Goal: Task Accomplishment & Management: Manage account settings

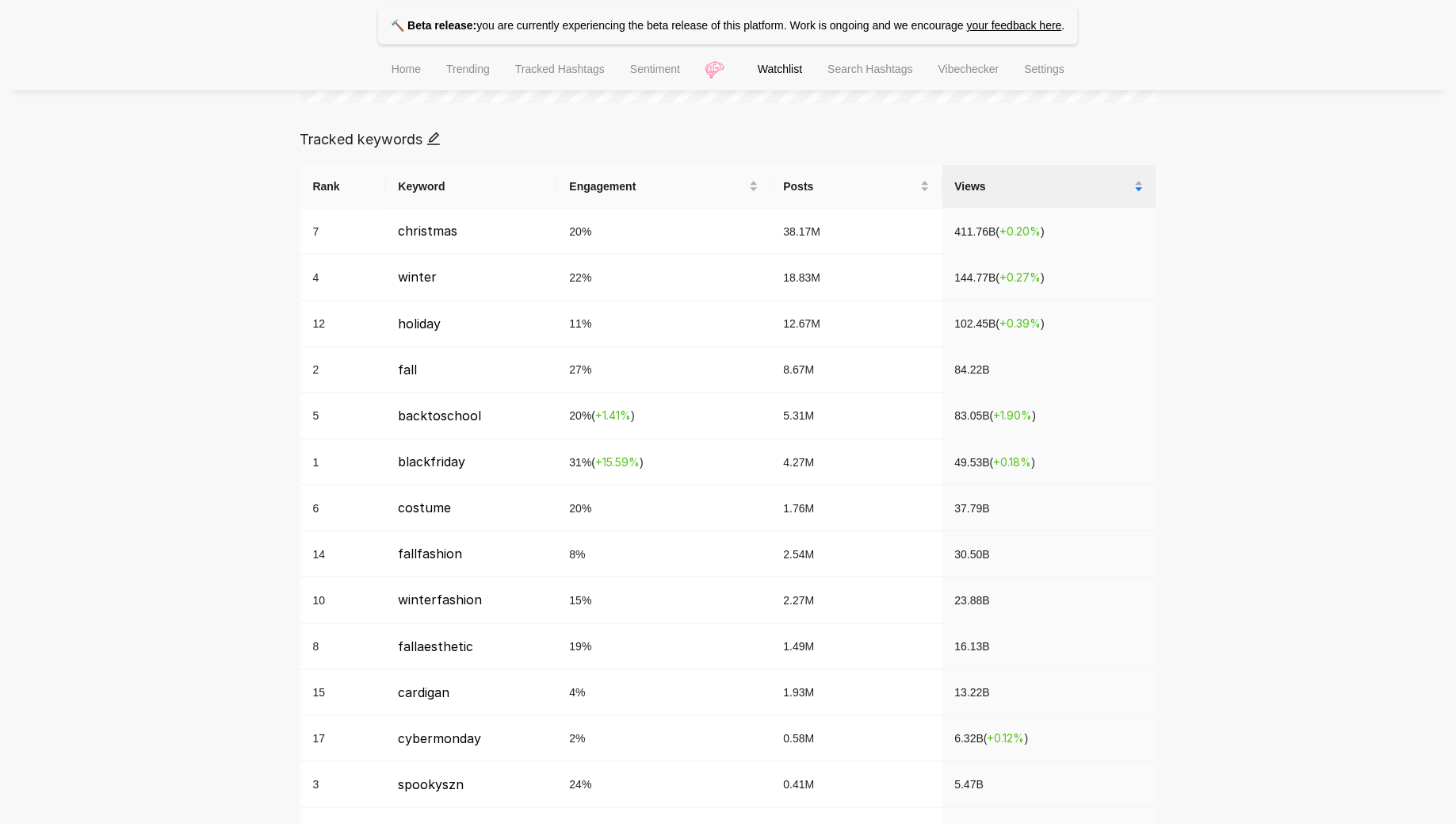
scroll to position [234, 0]
click at [289, 574] on div "🔨 Beta release: you are currently experiencing the beta release of this platfor…" at bounding box center [728, 511] width 1456 height 2244
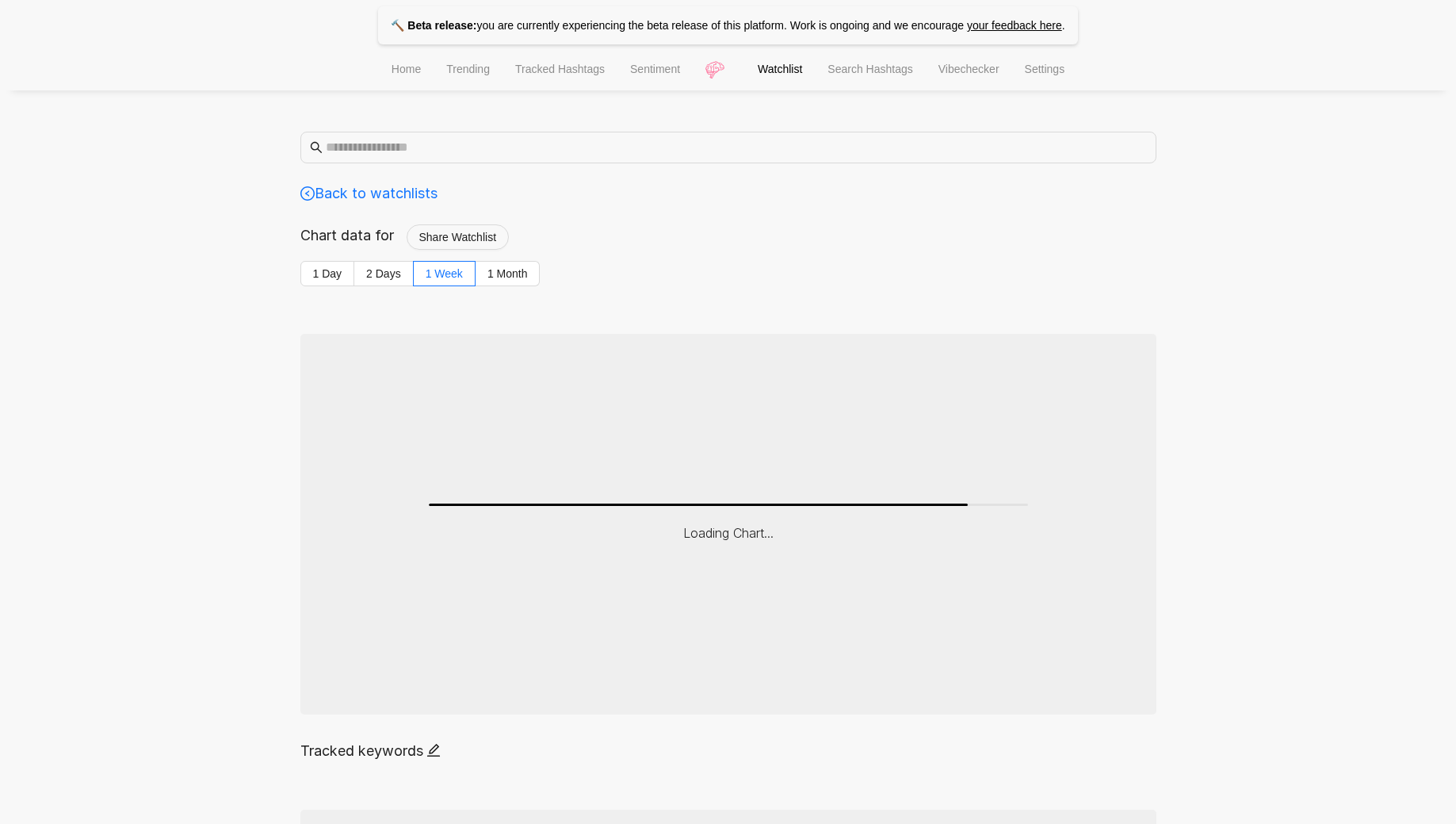
scroll to position [611, 0]
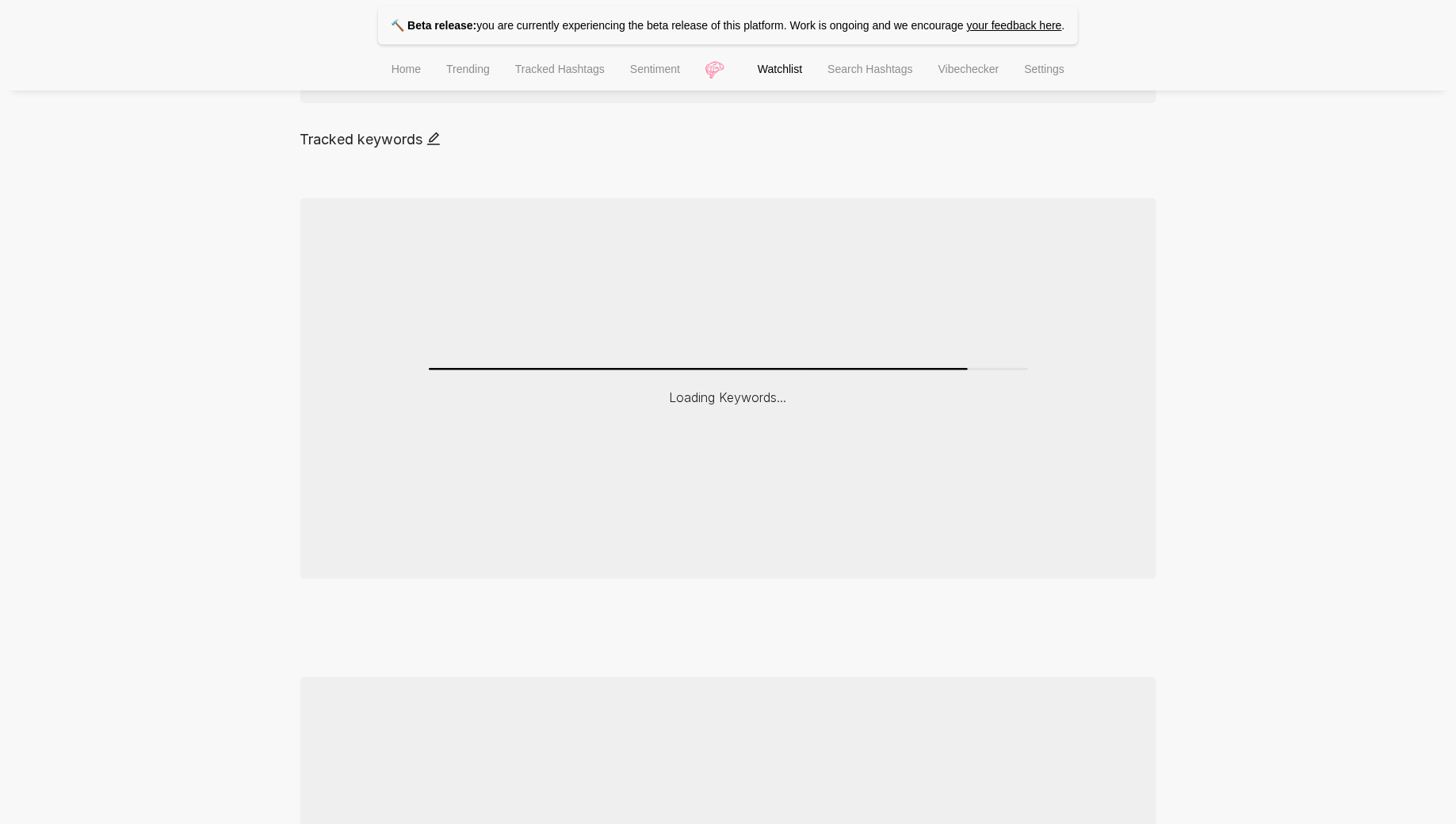
click at [391, 70] on span "Home" at bounding box center [406, 68] width 29 height 13
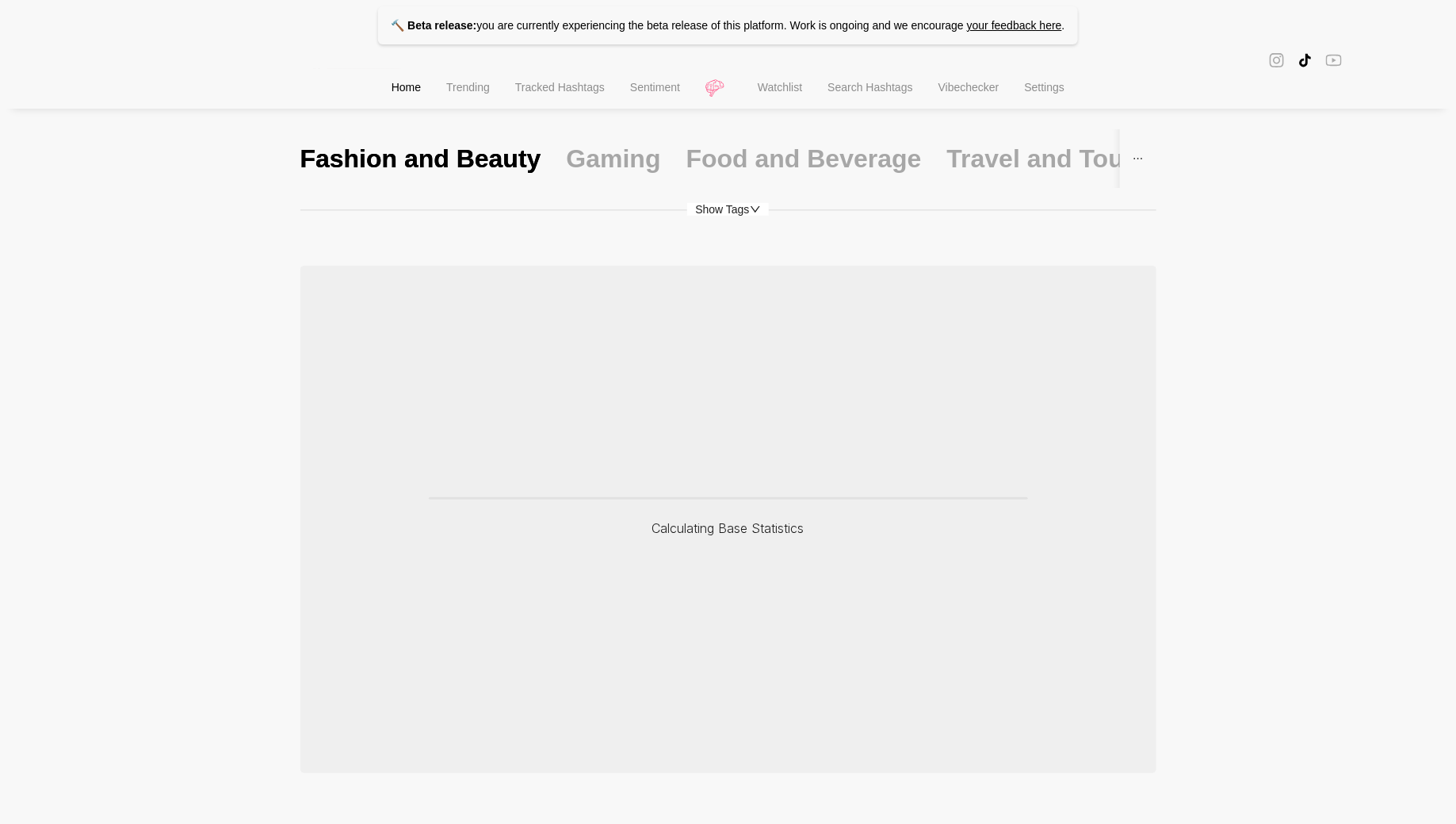
scroll to position [82, 0]
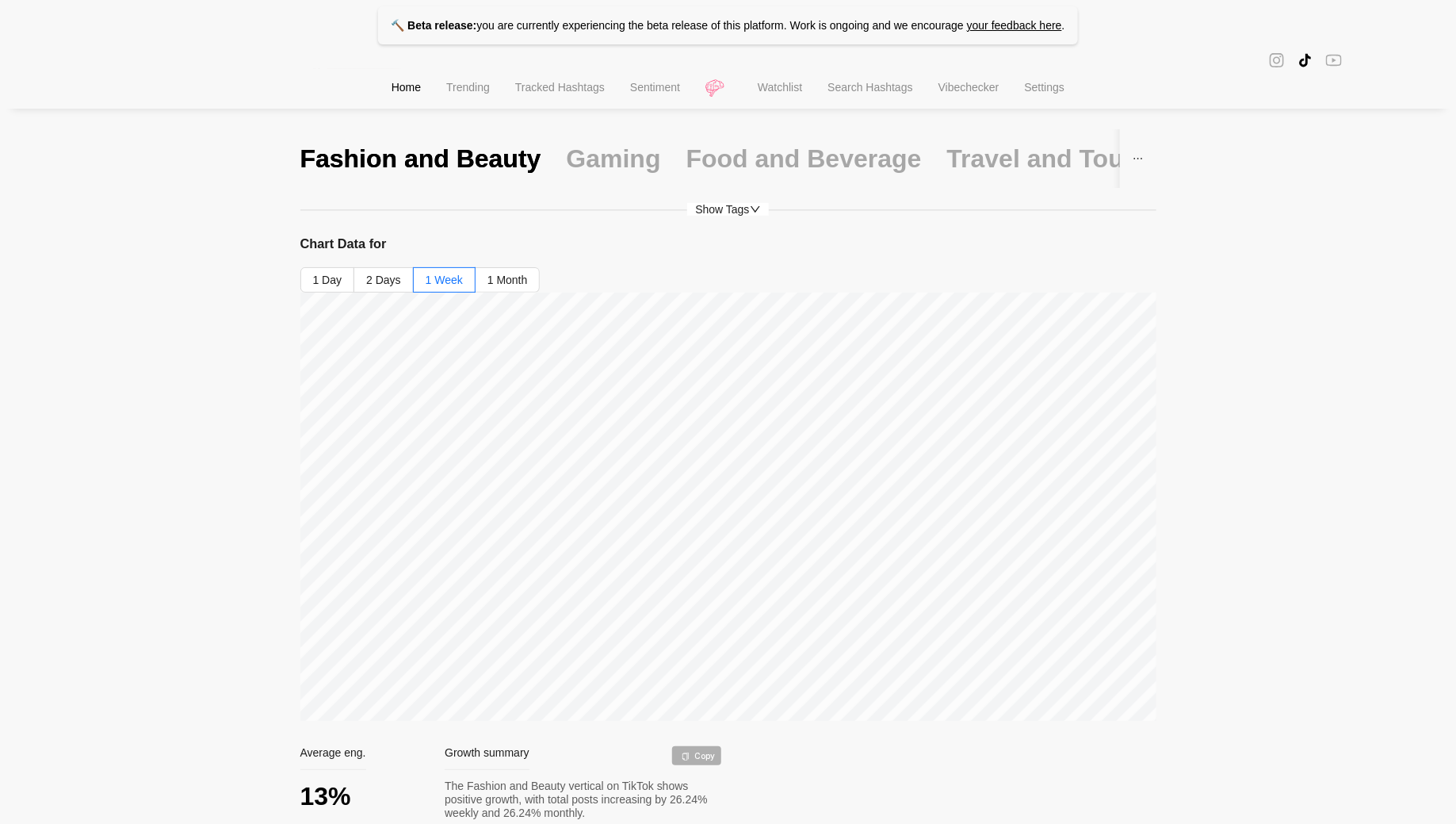
click at [569, 92] on span "Tracked Hashtags" at bounding box center [560, 87] width 90 height 13
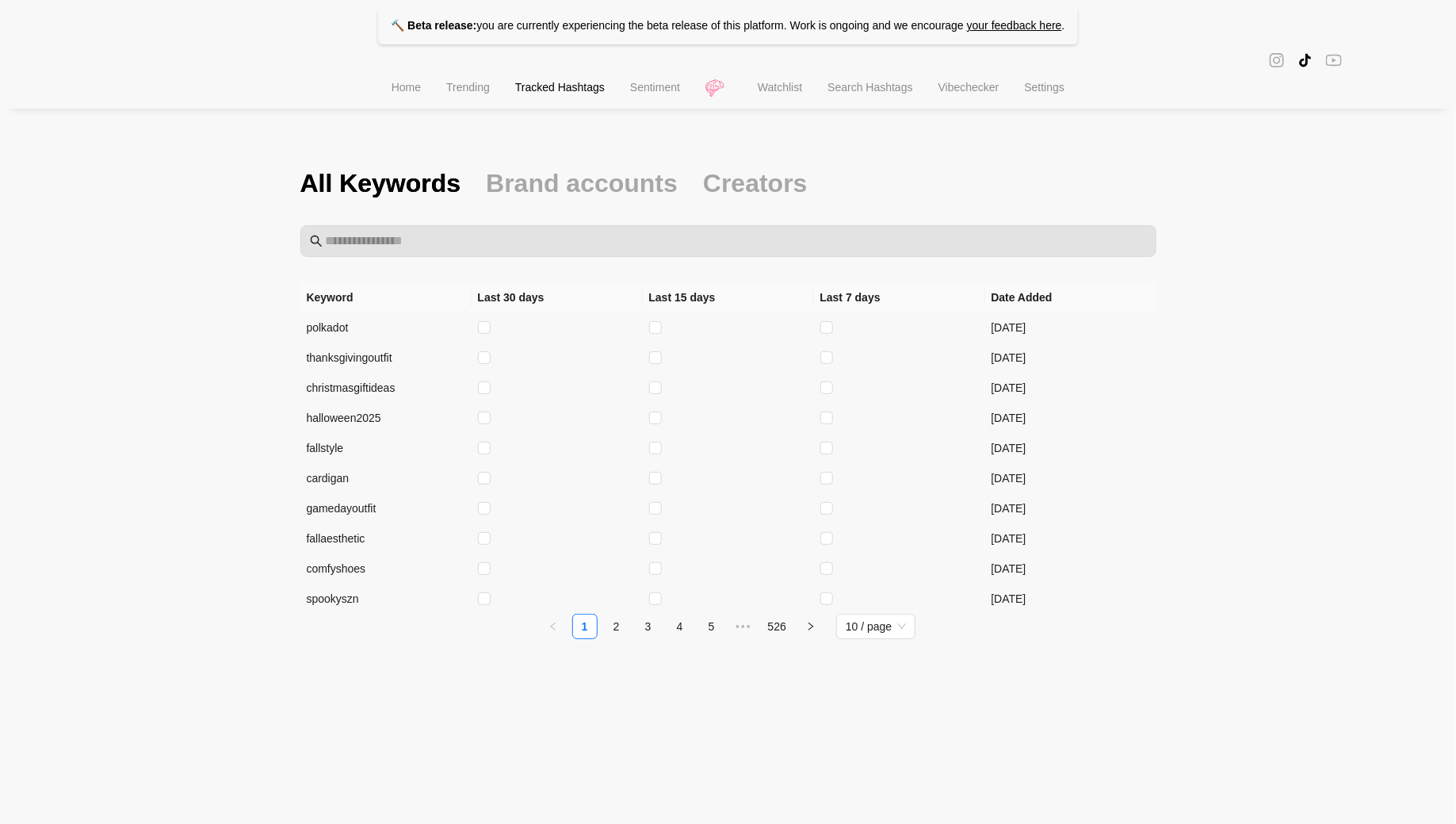
click at [470, 66] on div at bounding box center [728, 60] width 1456 height 18
click at [470, 74] on li "Trending" at bounding box center [468, 90] width 69 height 40
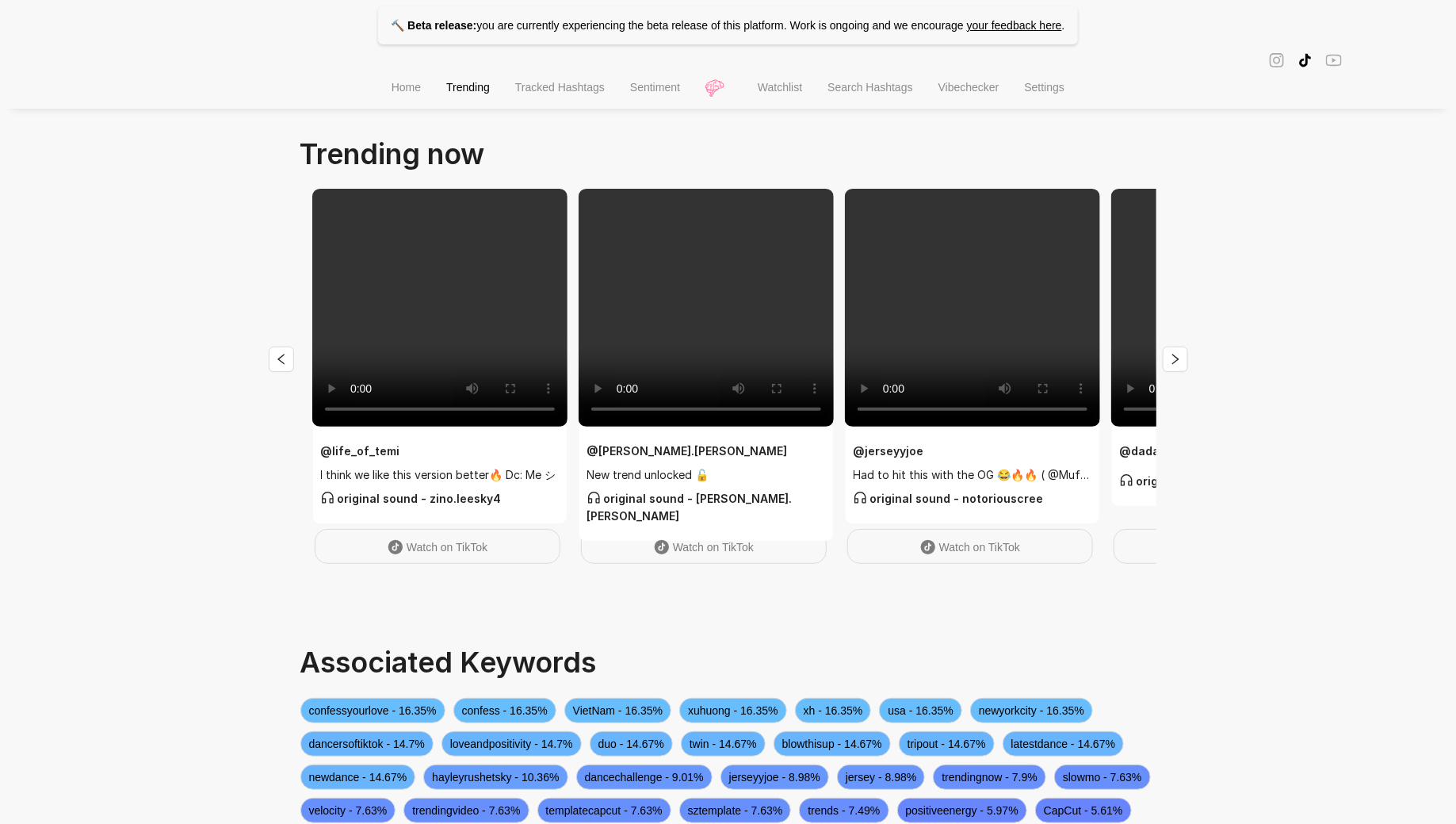
click at [654, 75] on li "Sentiment" at bounding box center [655, 90] width 75 height 40
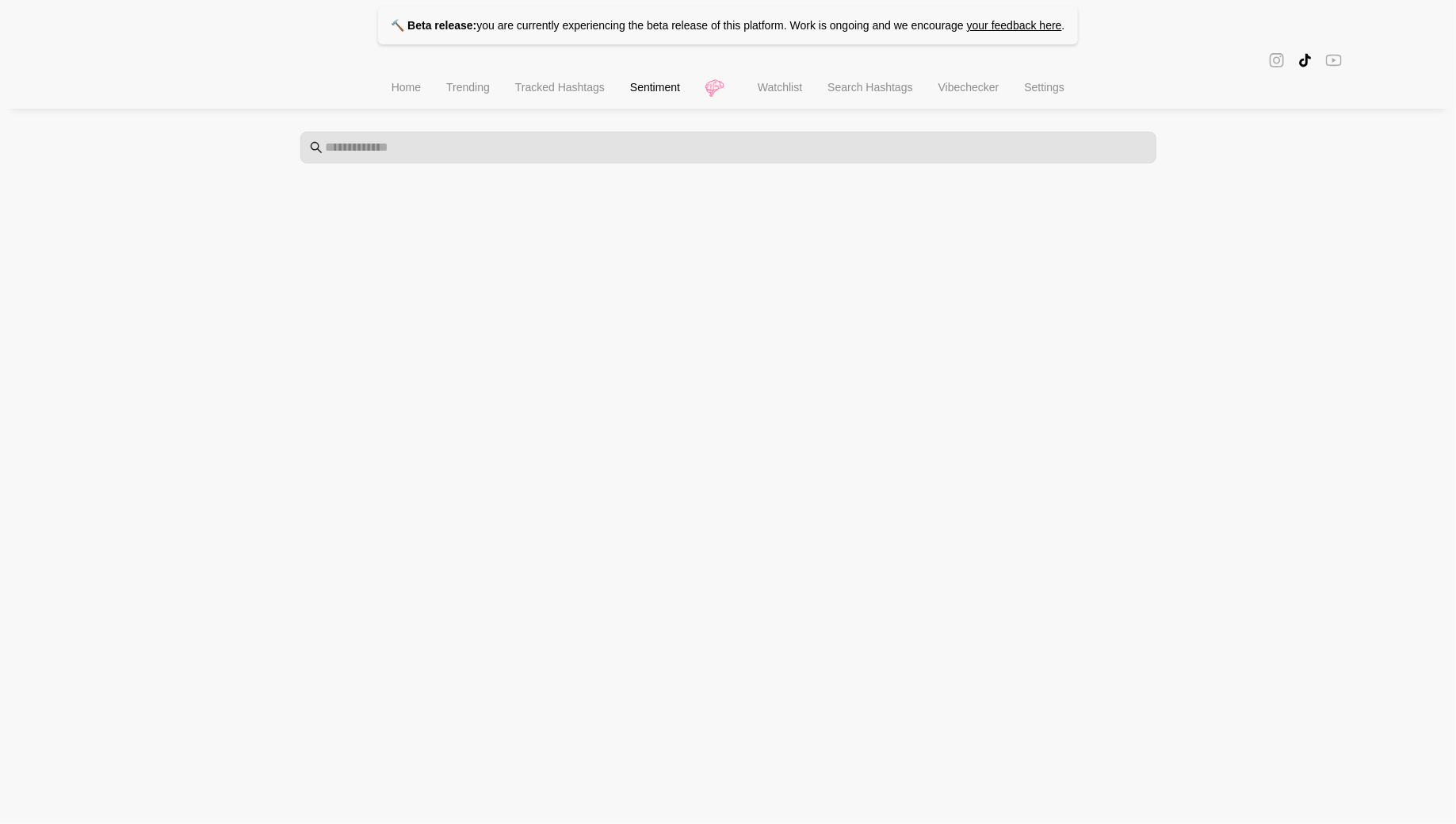
click at [529, 101] on li "Tracked Hashtags" at bounding box center [560, 90] width 115 height 40
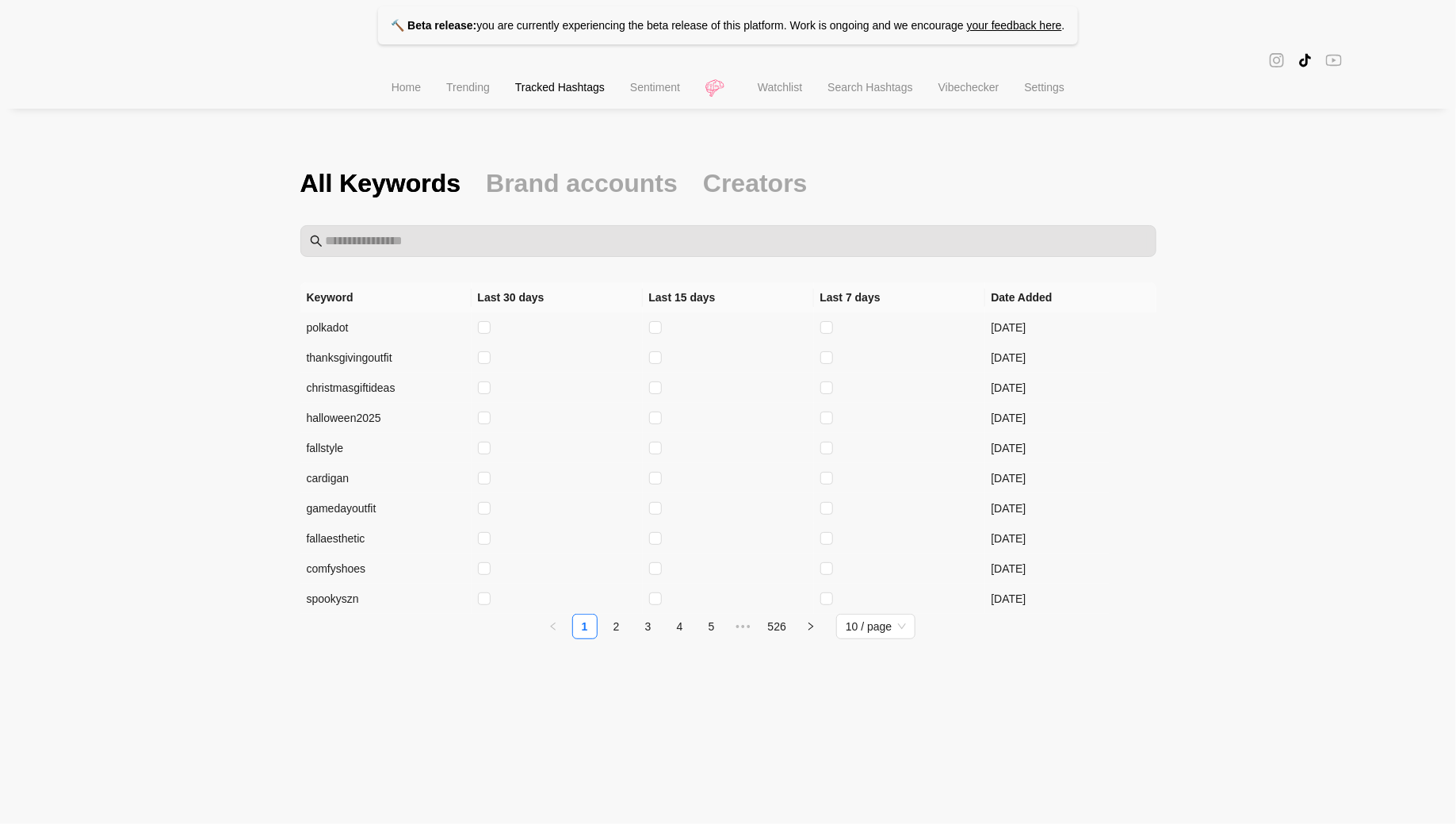
click at [766, 93] on span "Watchlist" at bounding box center [780, 87] width 44 height 13
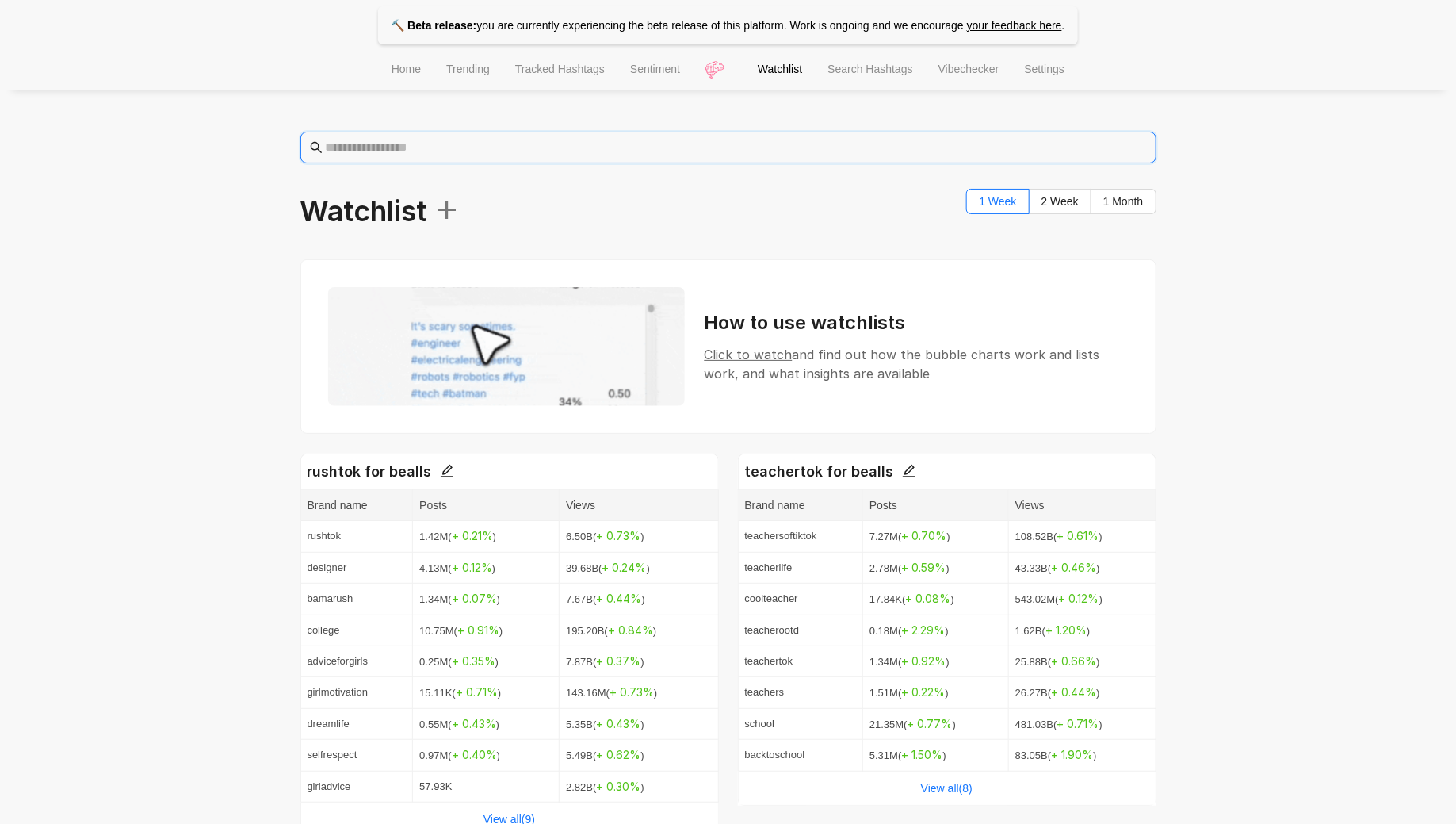
click at [402, 144] on input "text" at bounding box center [736, 147] width 821 height 19
type input "**********"
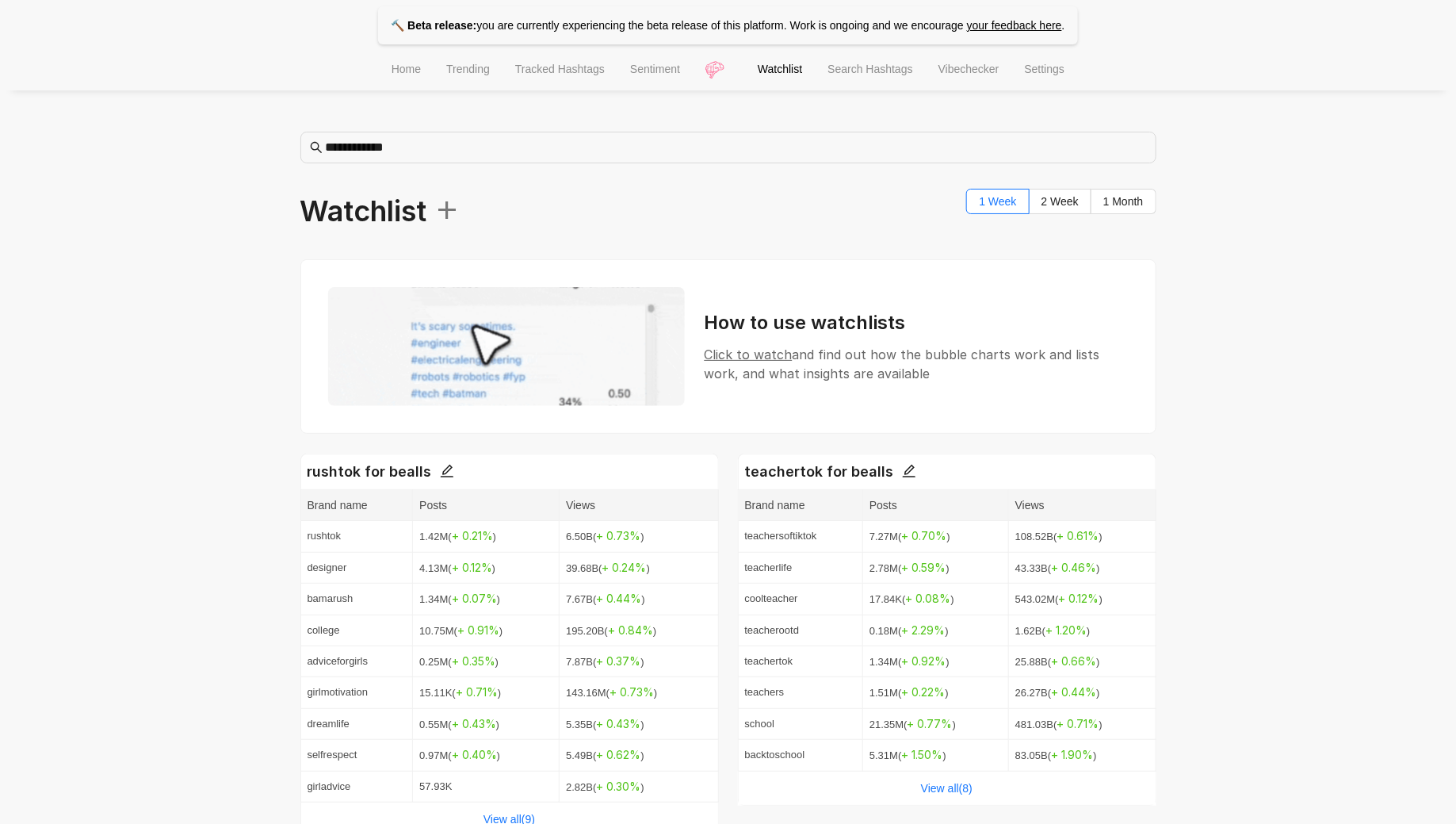
click at [391, 74] on span "Home" at bounding box center [406, 68] width 29 height 13
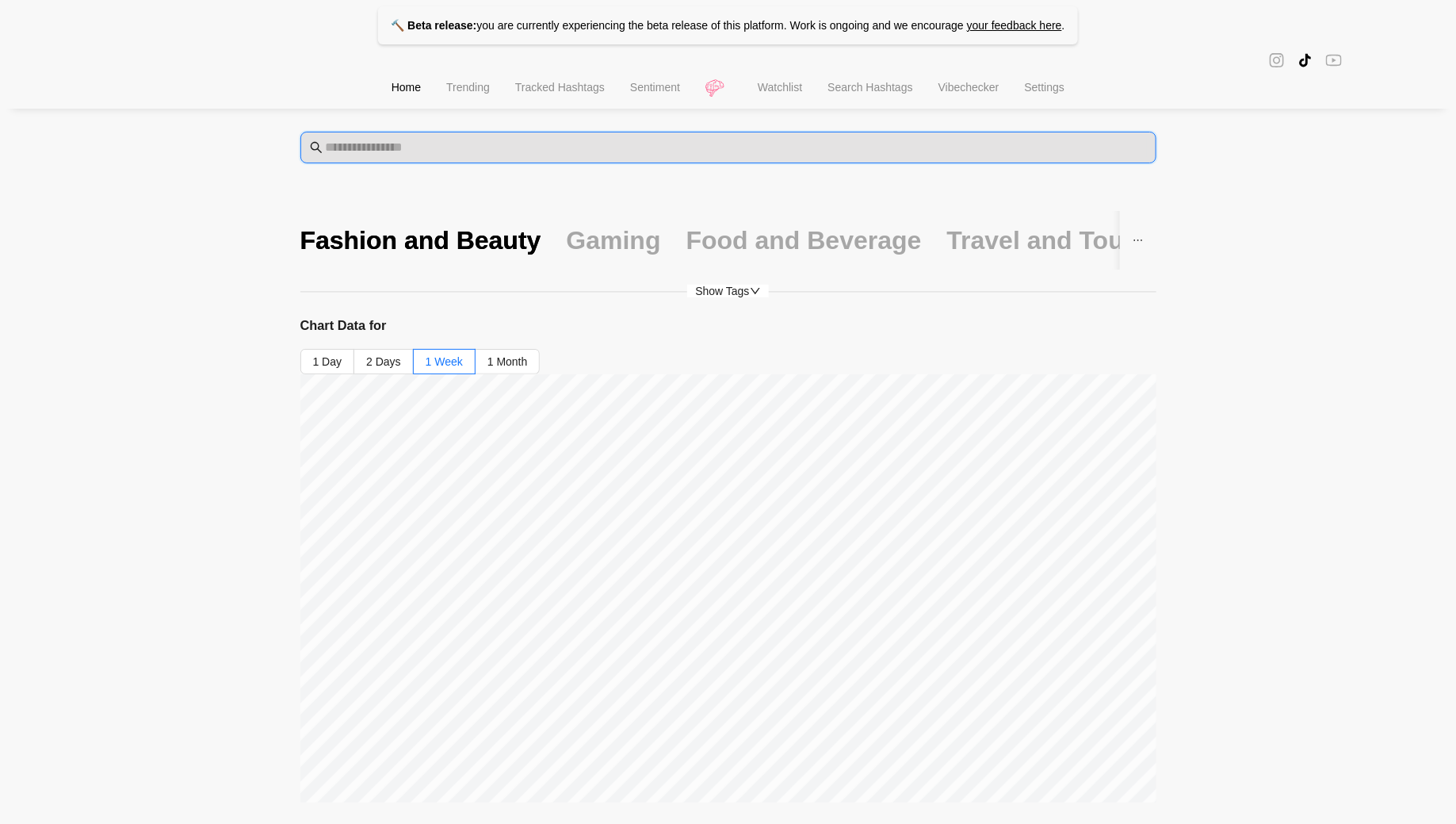
click at [406, 143] on input "text" at bounding box center [736, 147] width 821 height 19
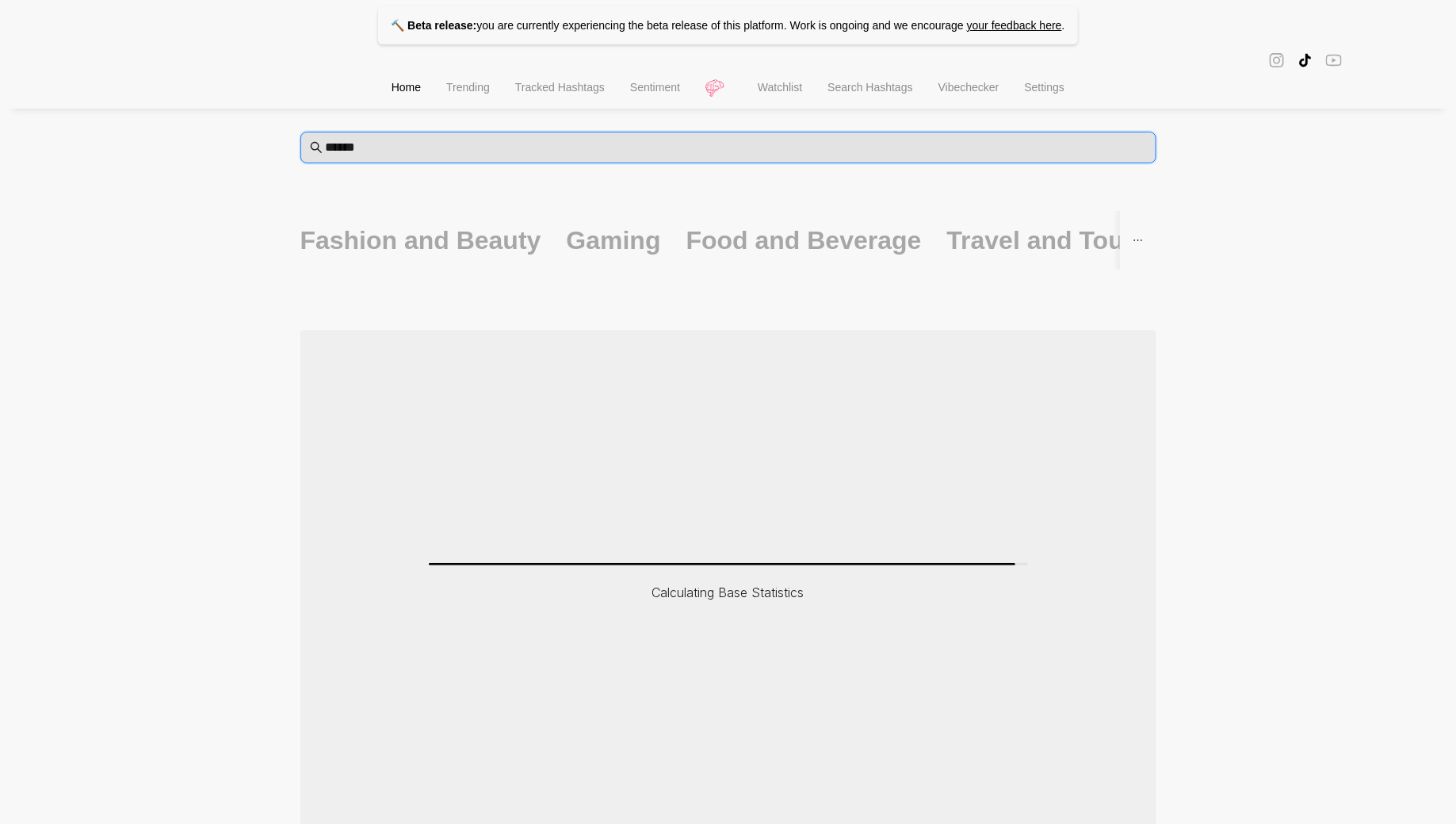
type input "******"
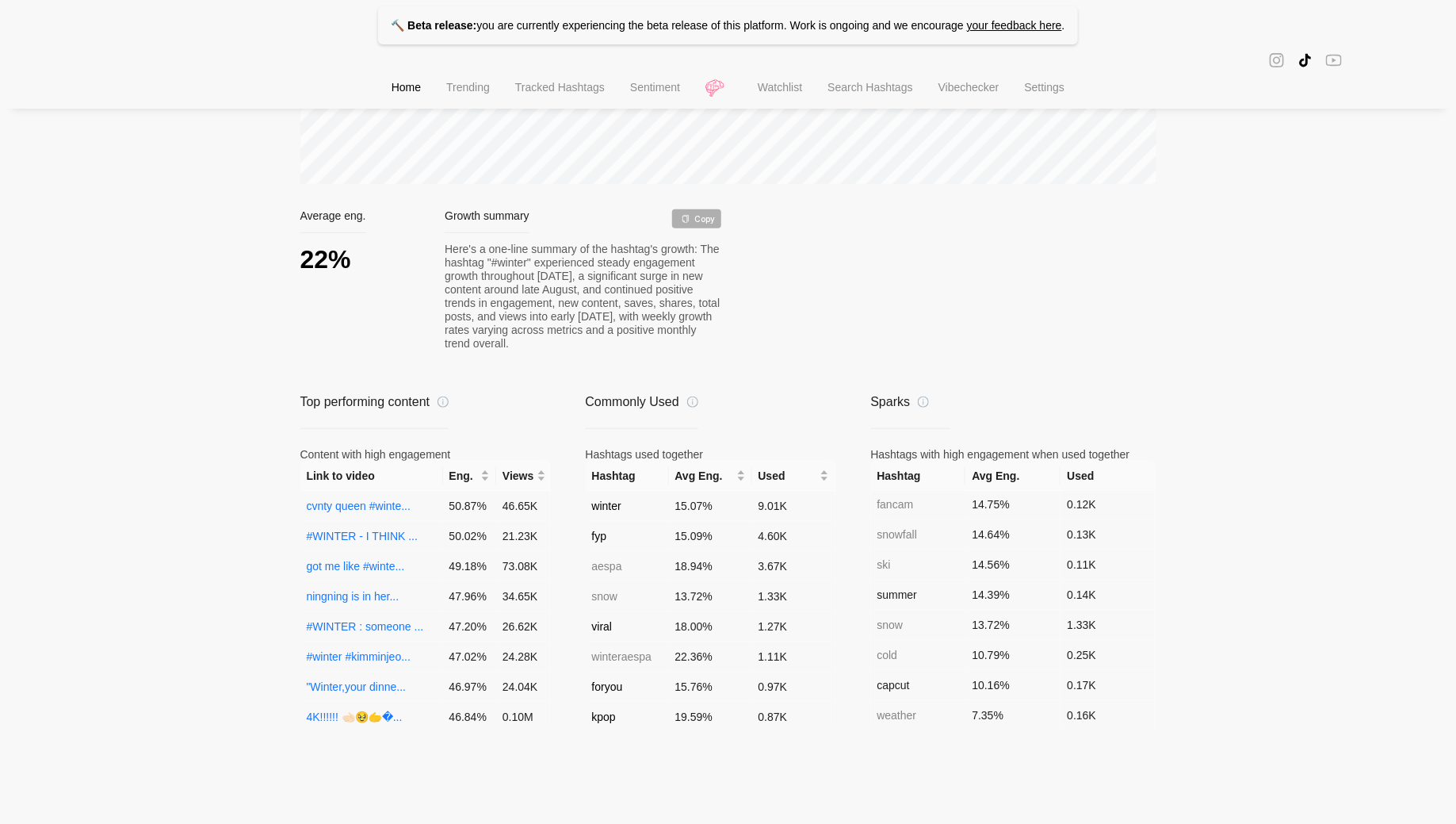
scroll to position [1320, 0]
click at [886, 561] on td "ski" at bounding box center [918, 562] width 95 height 30
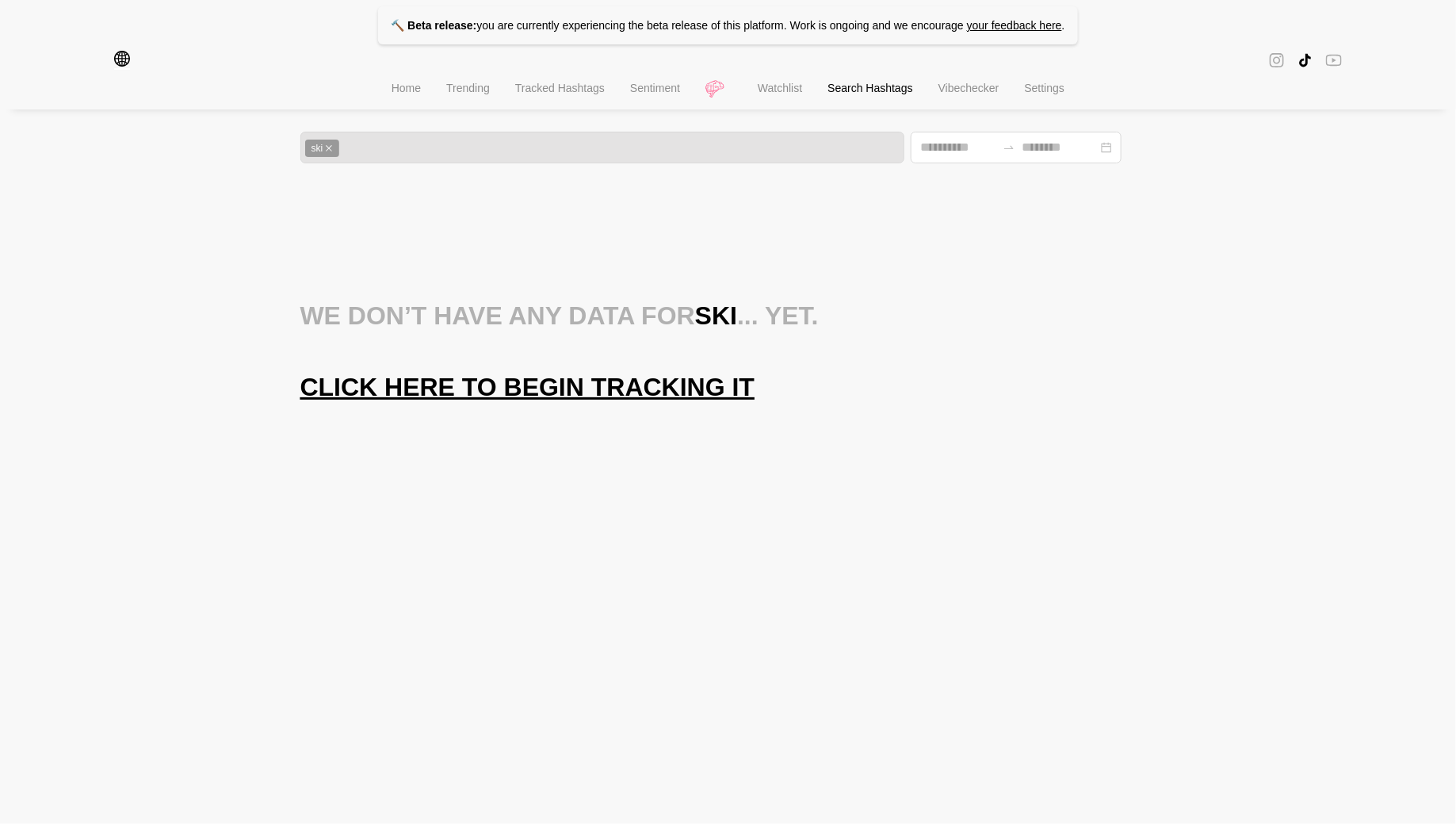
click at [492, 403] on html "🔨 Beta release: you are currently experiencing the beta release of this platfor…" at bounding box center [728, 201] width 1456 height 403
click at [492, 389] on span "Click here to begin tracking it" at bounding box center [528, 386] width 455 height 32
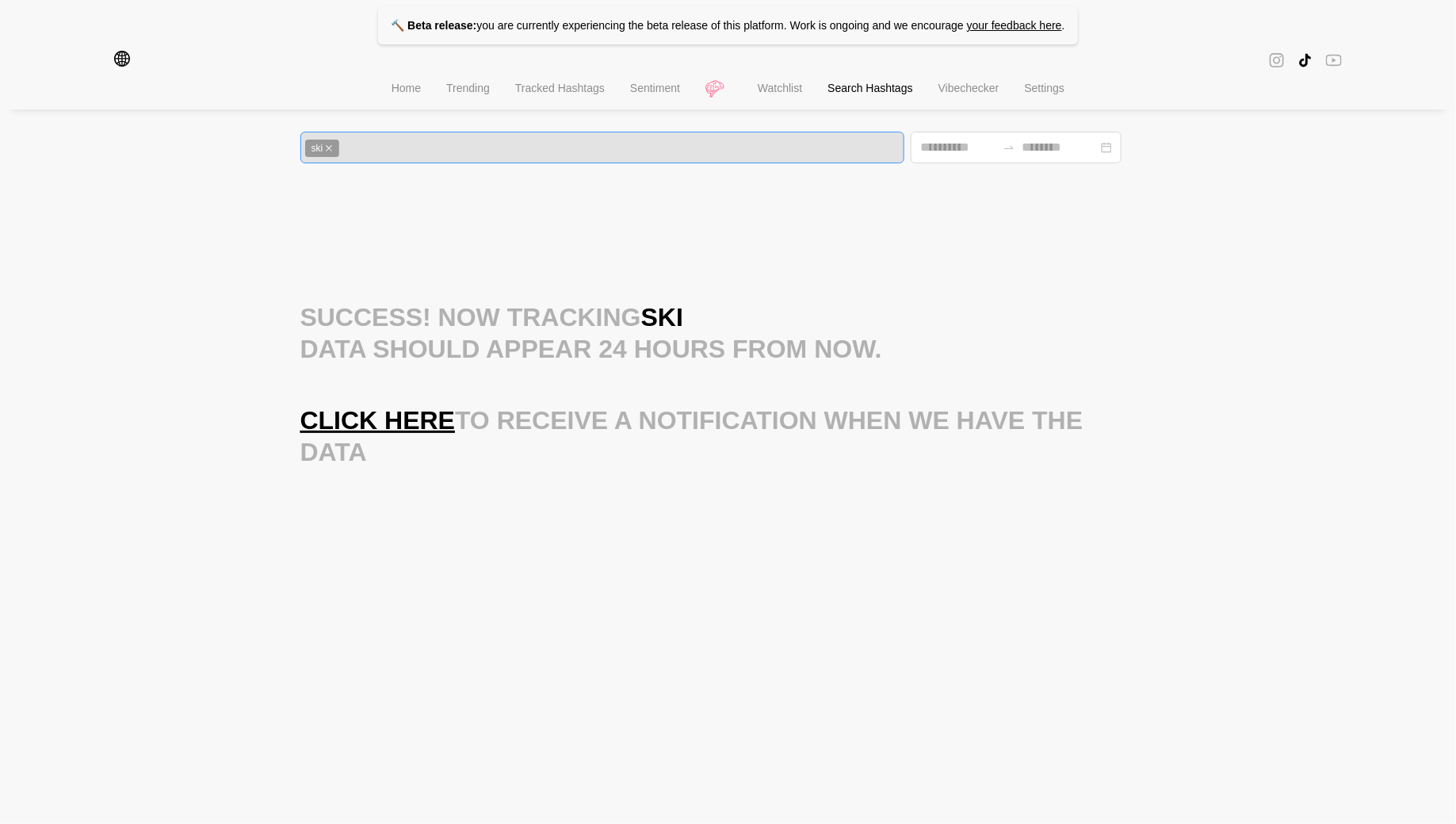
click at [413, 149] on div "ski" at bounding box center [603, 147] width 596 height 18
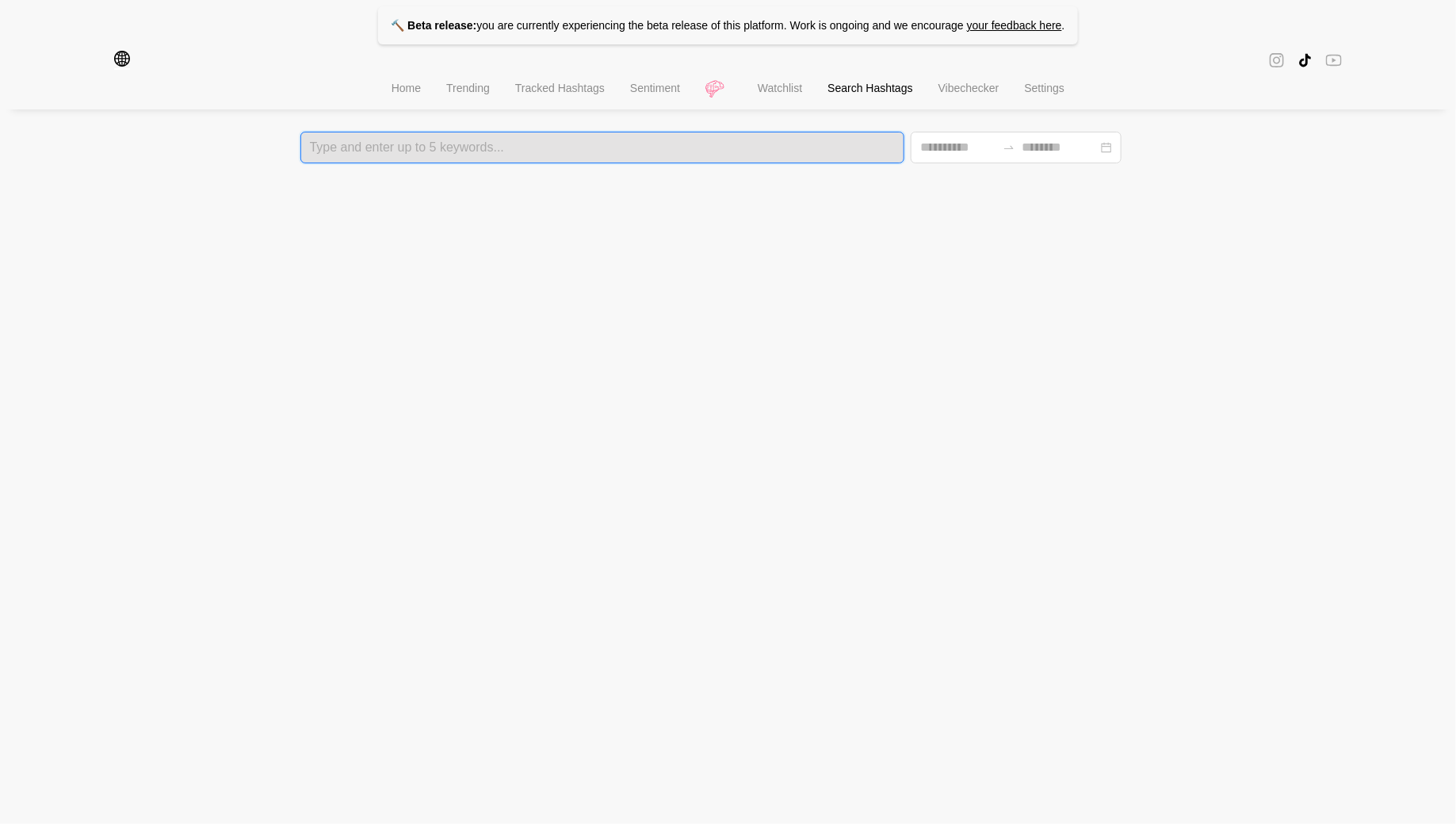
click at [782, 89] on span "Watchlist" at bounding box center [780, 88] width 44 height 13
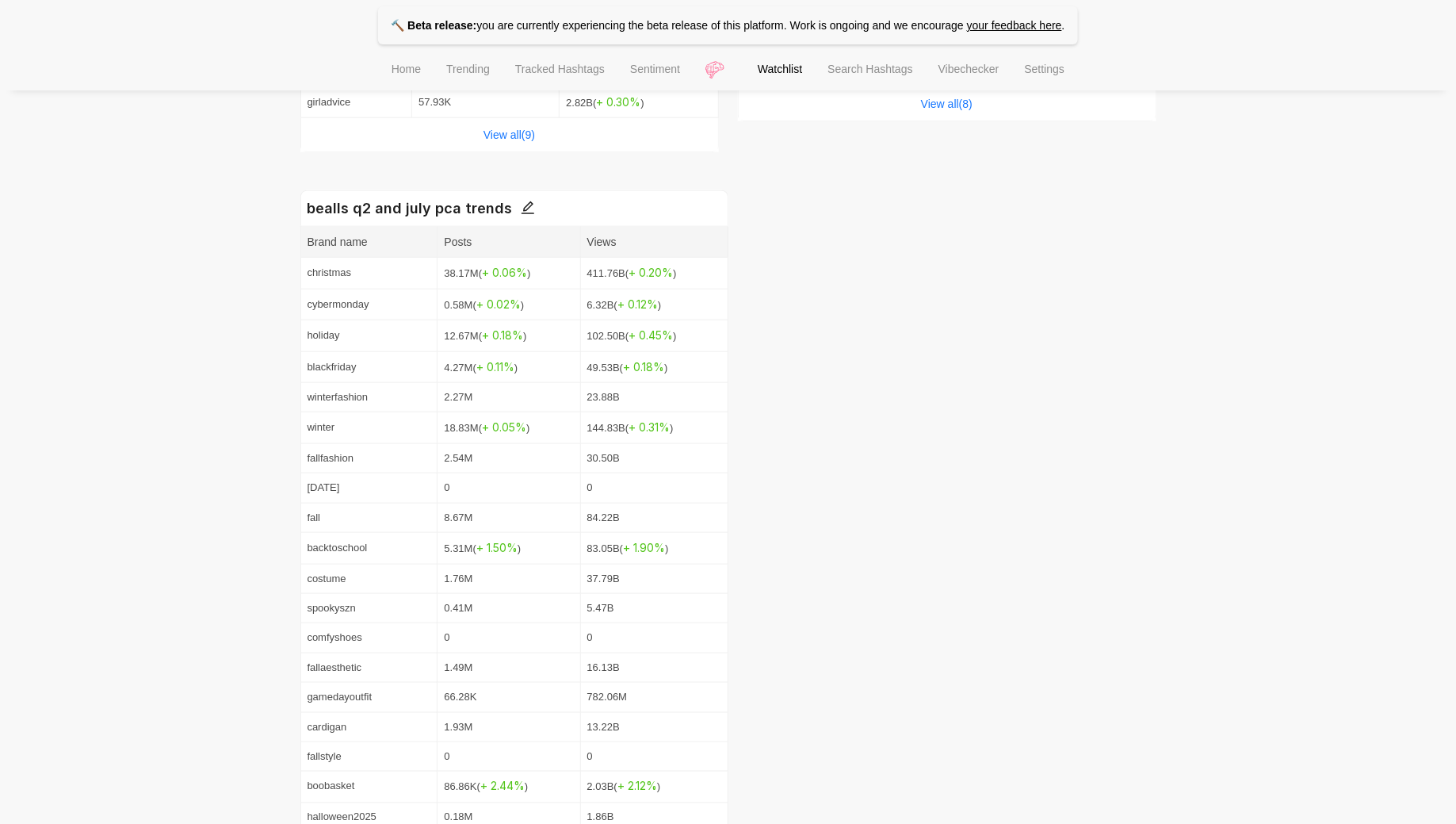
scroll to position [816, 0]
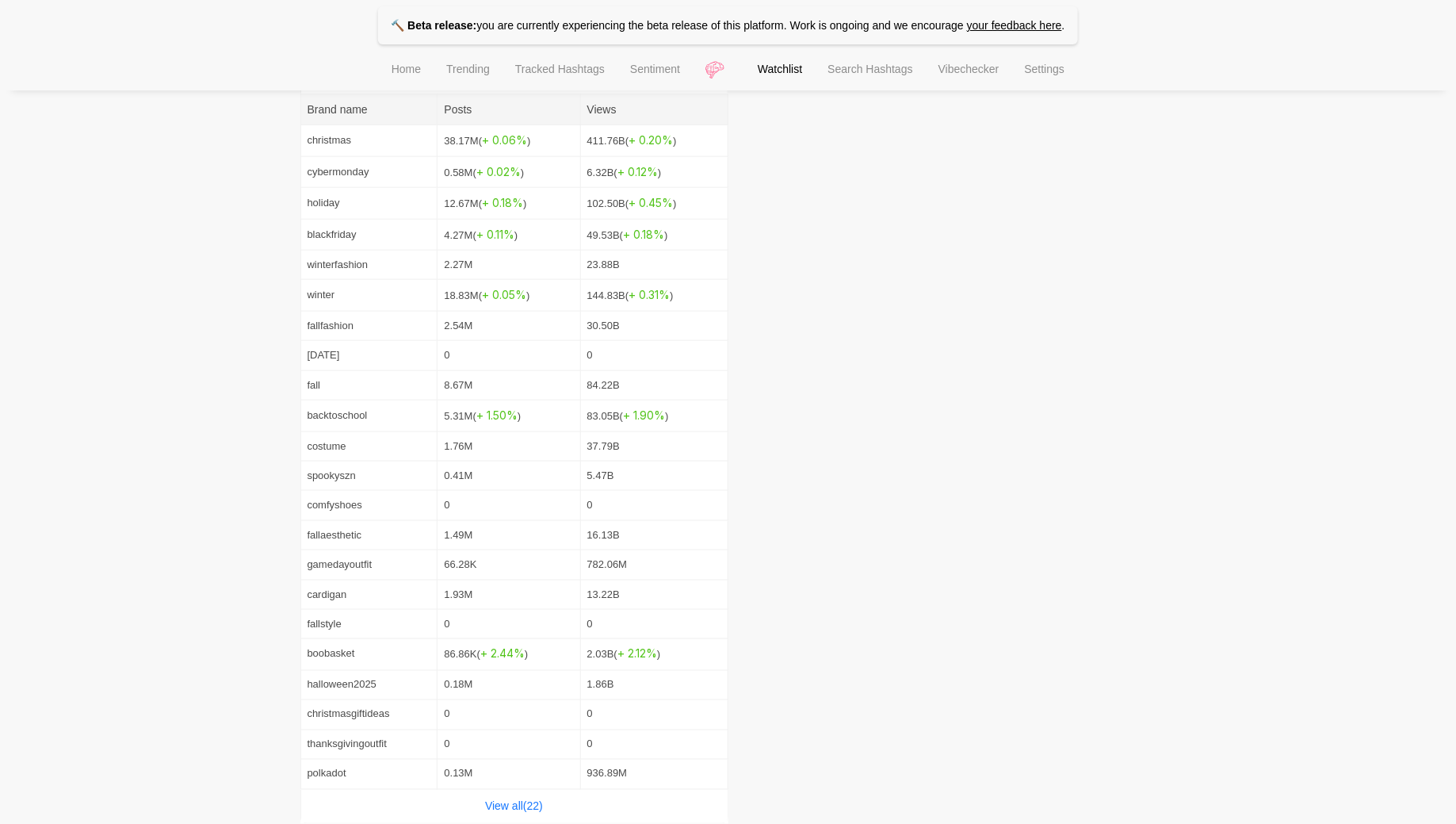
click at [520, 795] on div "View all( 22 )" at bounding box center [515, 806] width 427 height 34
click at [516, 800] on link "View all( 22 )" at bounding box center [514, 806] width 58 height 13
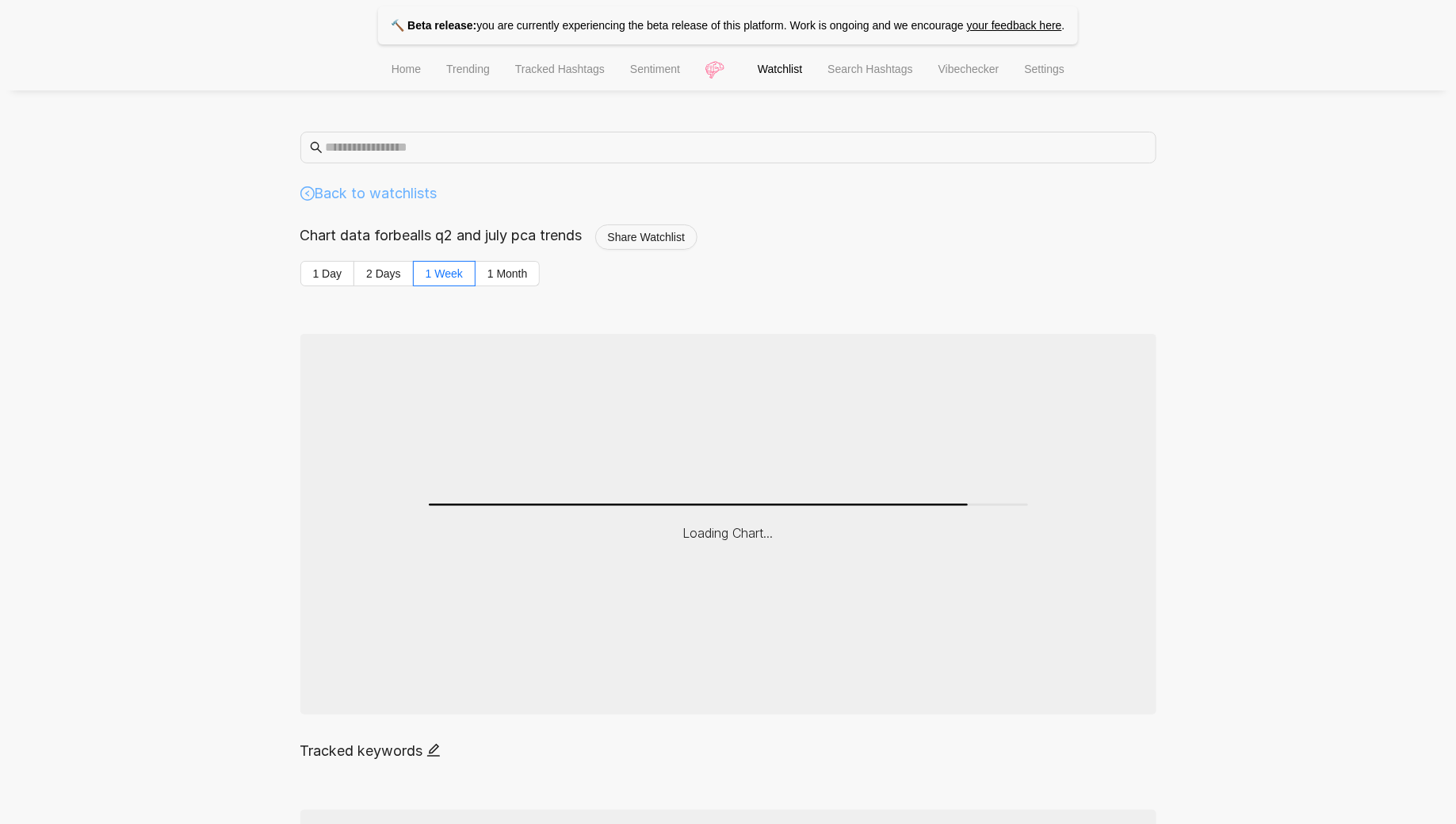
click at [332, 192] on link "Back to watchlists" at bounding box center [369, 193] width 137 height 22
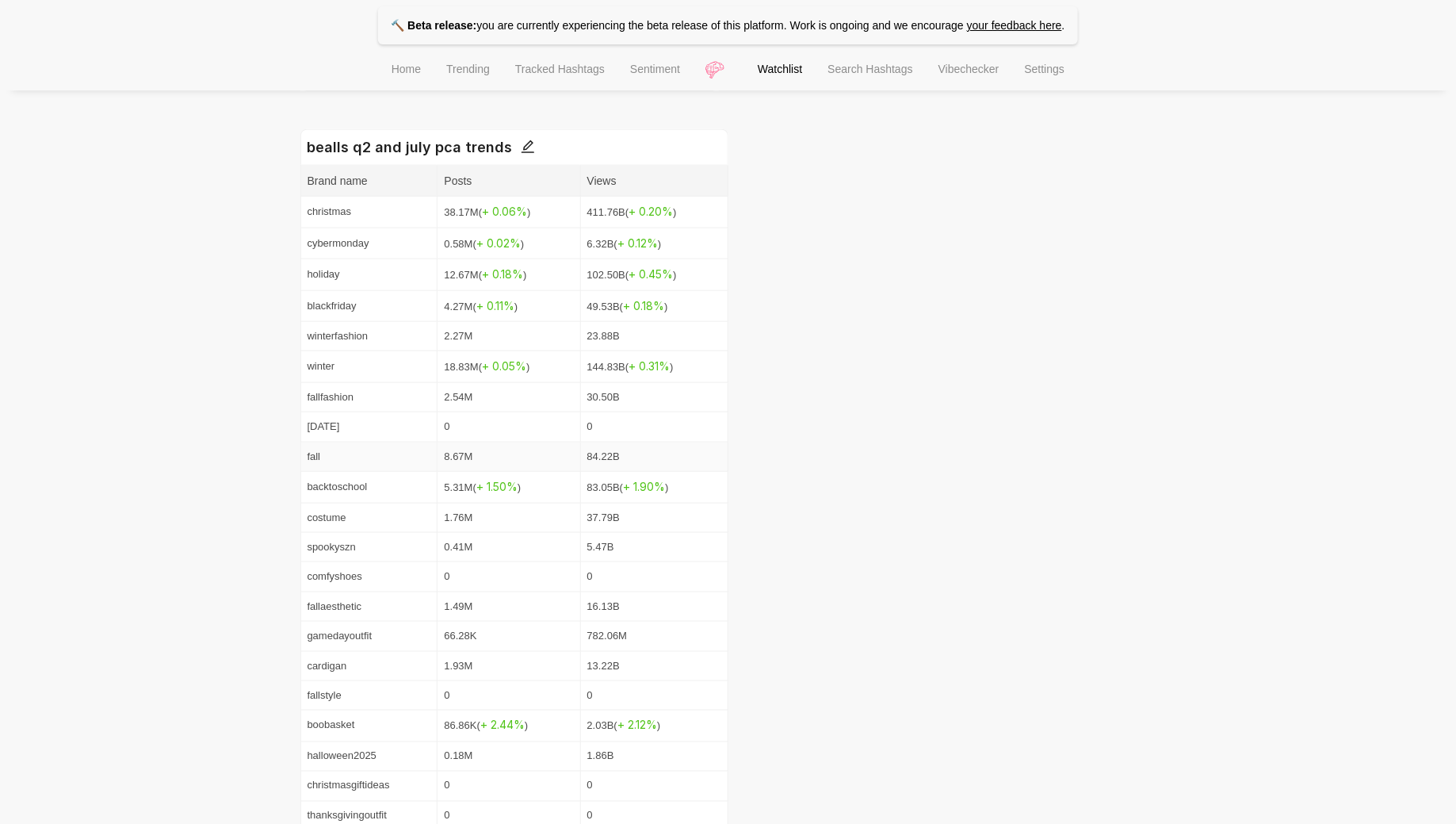
scroll to position [622, 0]
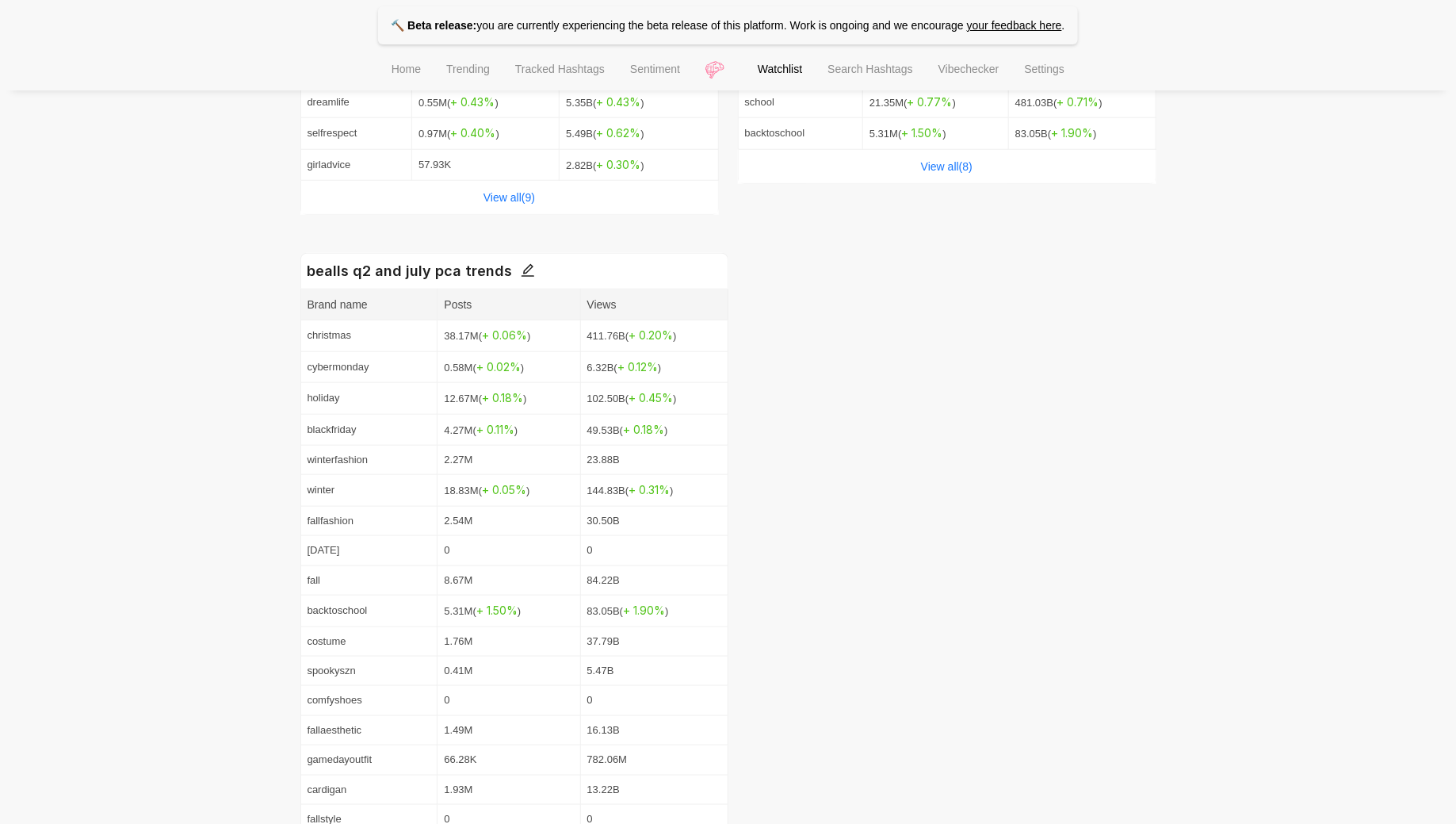
click at [525, 267] on icon "edit" at bounding box center [526, 270] width 13 height 13
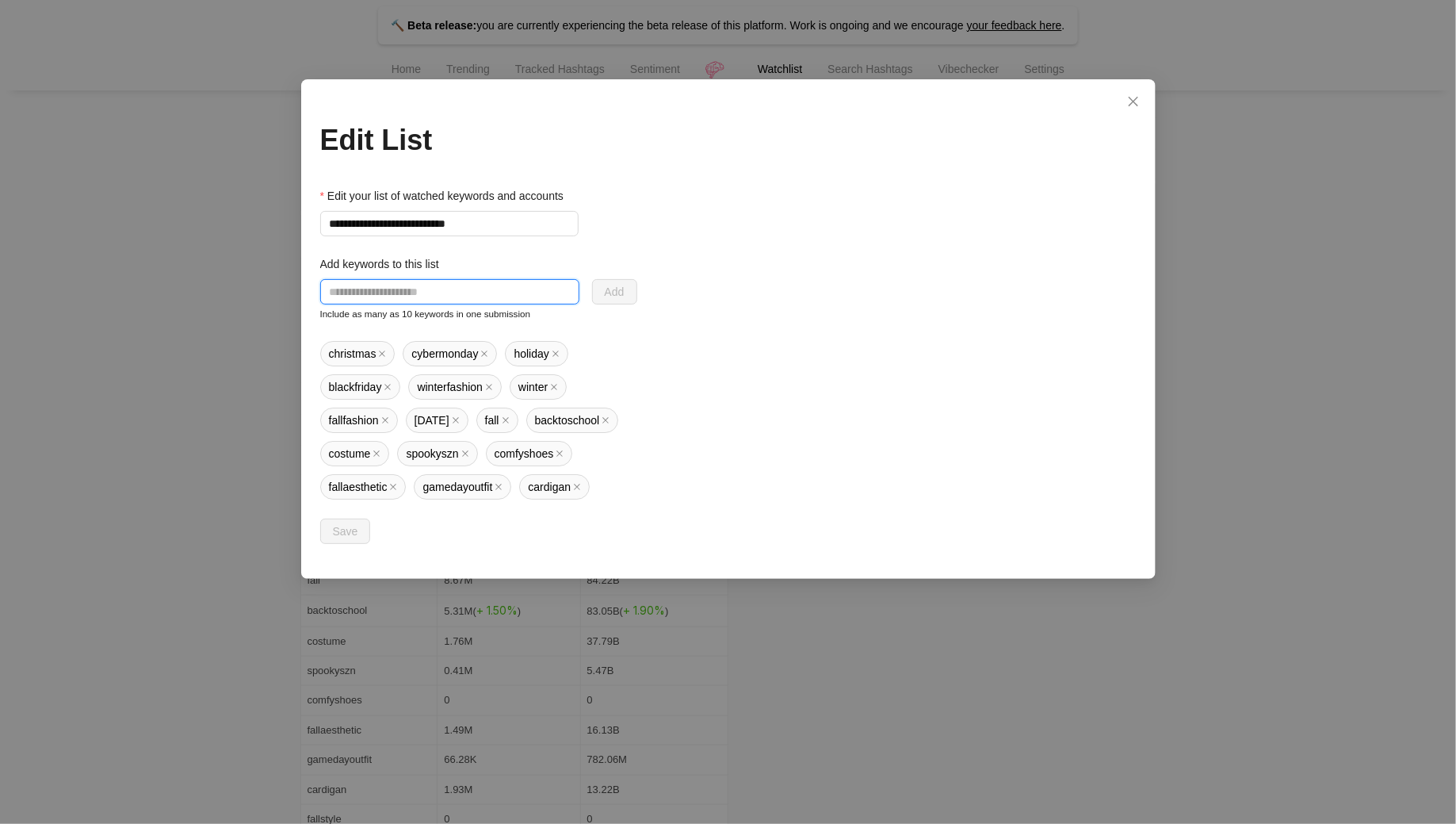
click at [475, 286] on input "text" at bounding box center [449, 292] width 259 height 25
type input "**********"
click at [617, 286] on span "Add" at bounding box center [615, 292] width 20 height 17
click at [402, 306] on div "Add Include as many as 10 keywords in one submission" at bounding box center [478, 301] width 317 height 42
click at [395, 297] on input "text" at bounding box center [449, 292] width 259 height 25
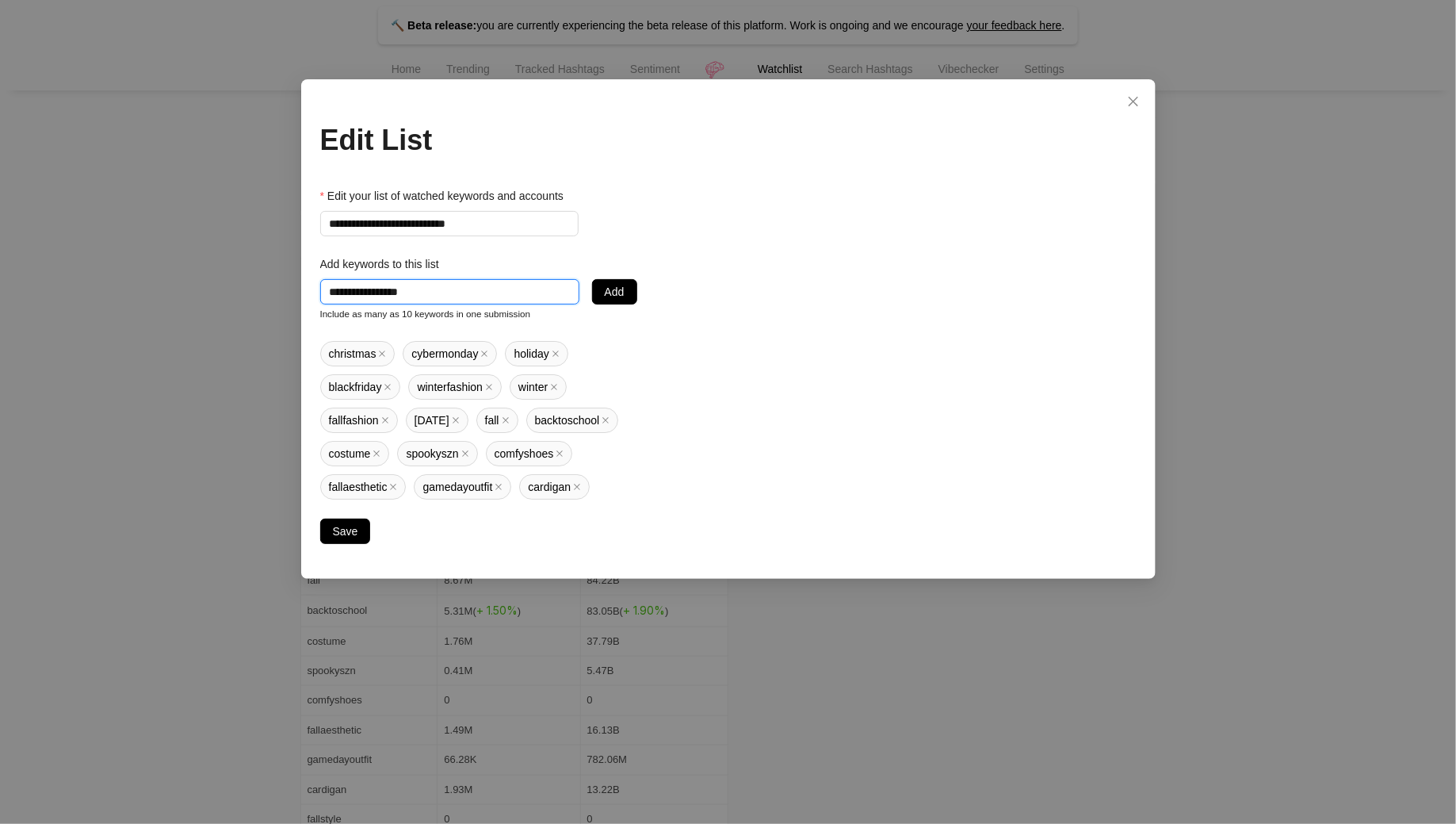
type input "**********"
click at [630, 277] on div "Add keywords to this list" at bounding box center [478, 267] width 317 height 24
click at [628, 298] on button "Add" at bounding box center [614, 292] width 45 height 25
click at [1216, 252] on div "**********" at bounding box center [728, 412] width 1456 height 824
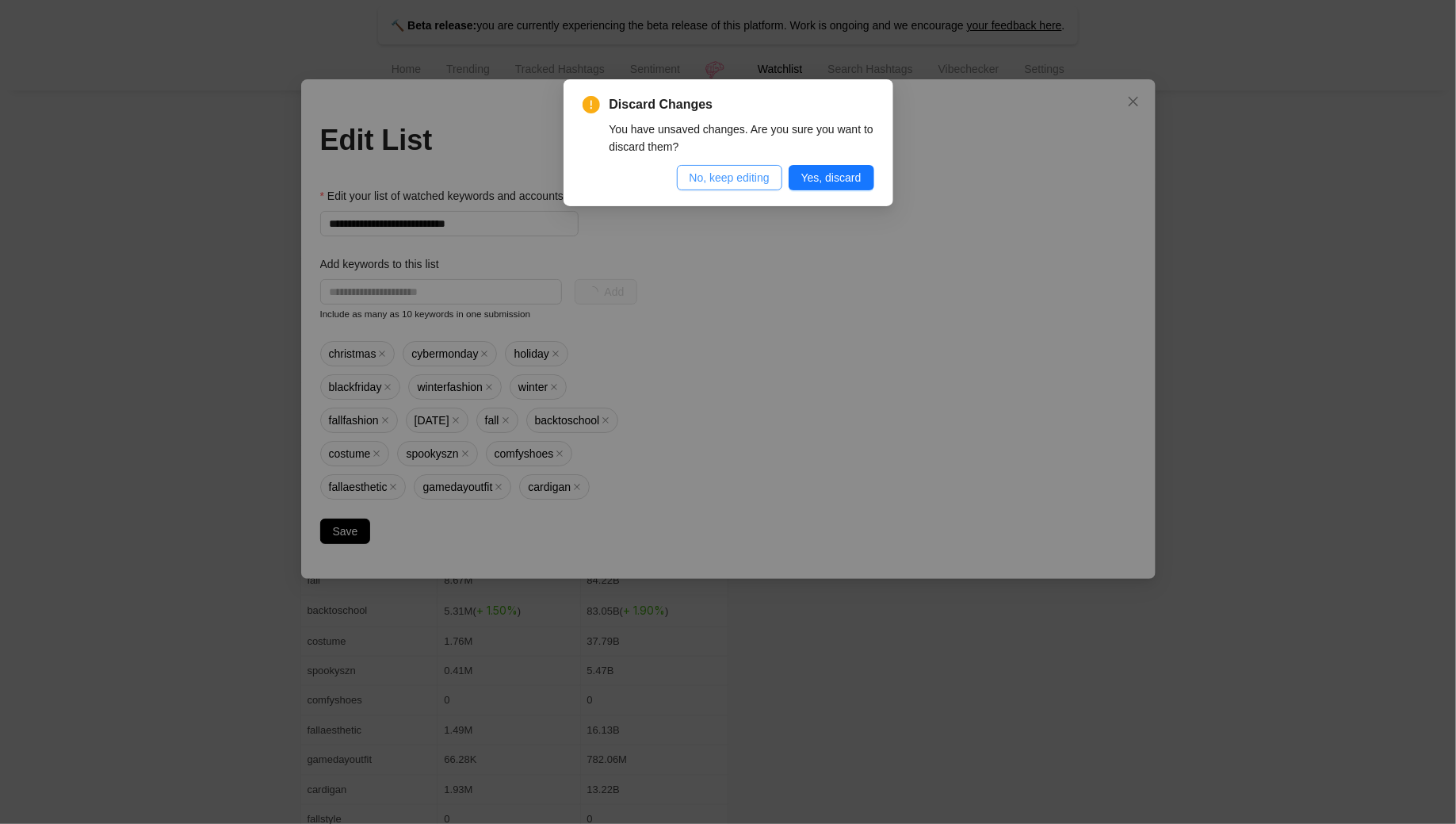
click at [774, 174] on button "No, keep editing" at bounding box center [729, 177] width 105 height 25
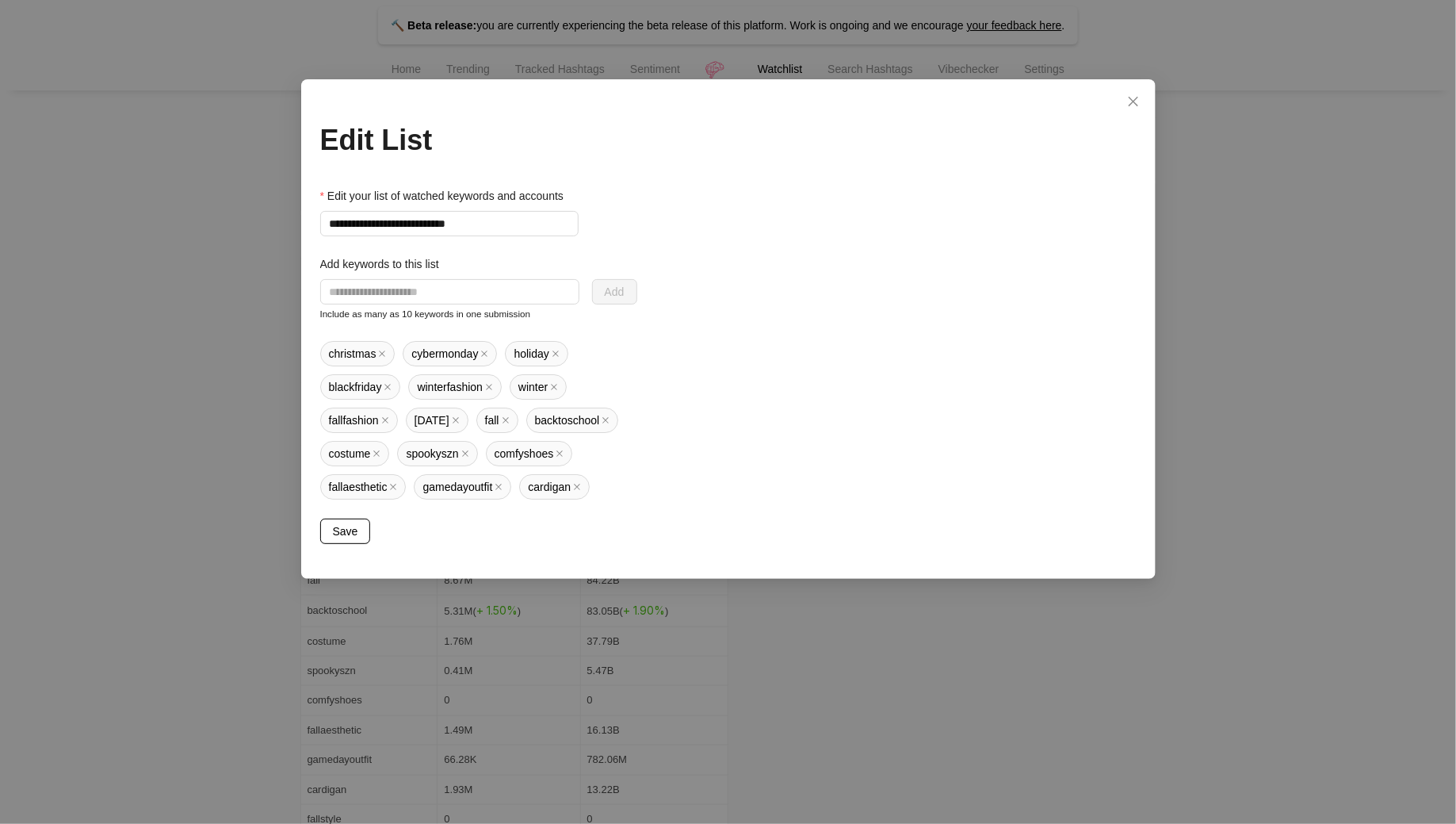
click at [353, 529] on span "Save" at bounding box center [345, 531] width 25 height 17
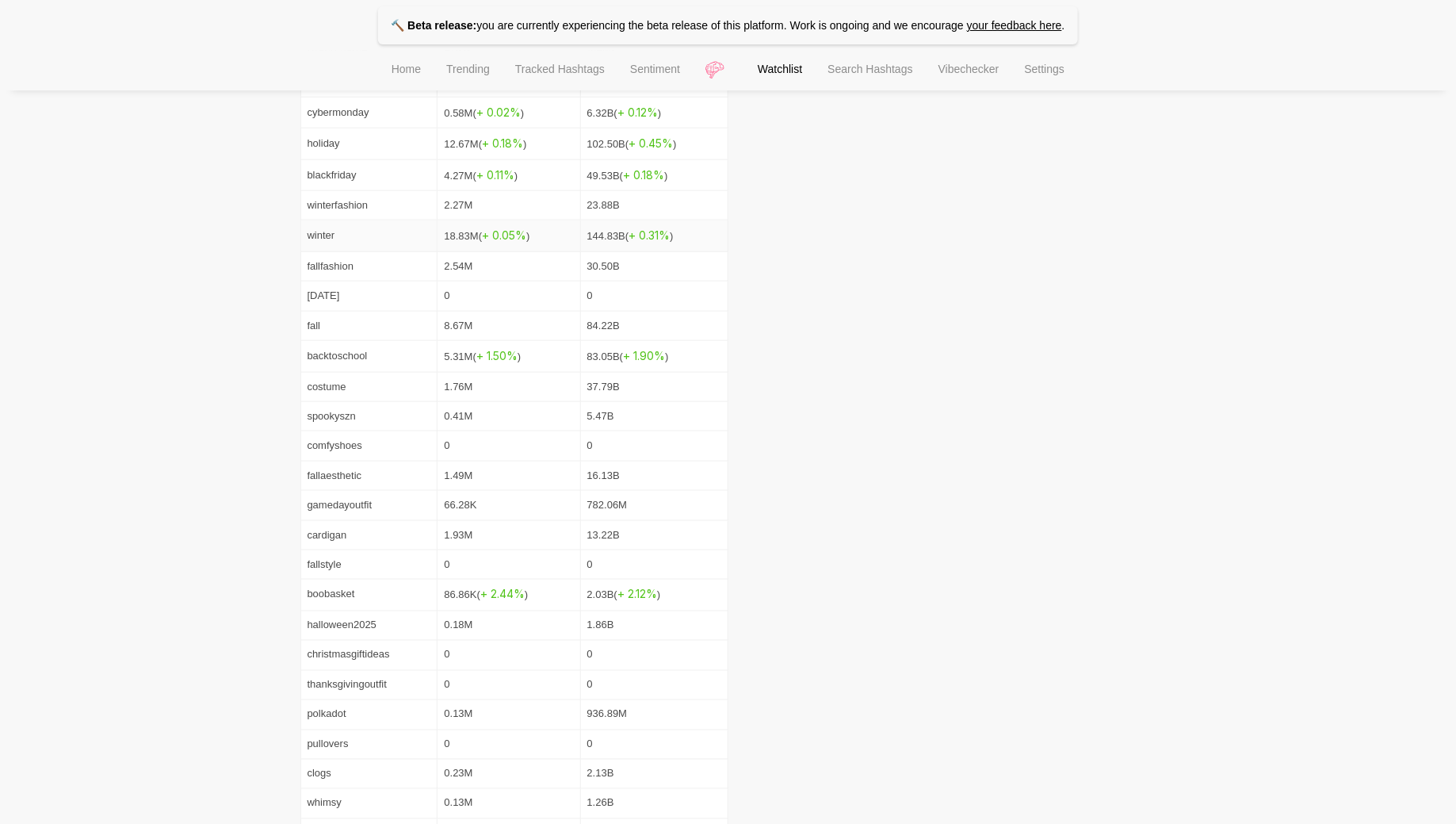
scroll to position [1023, 0]
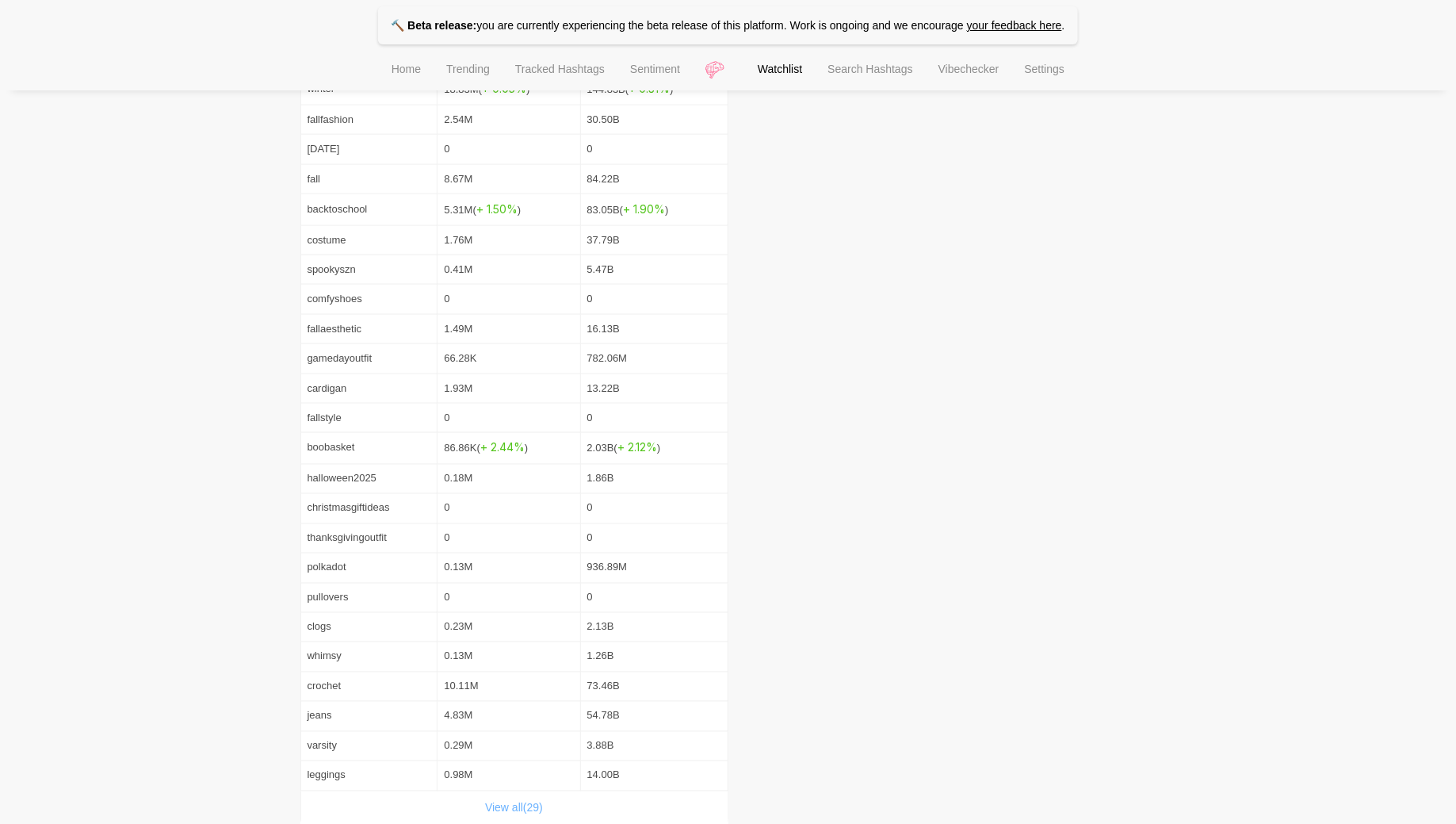
click at [529, 802] on link "View all( 29 )" at bounding box center [514, 808] width 58 height 13
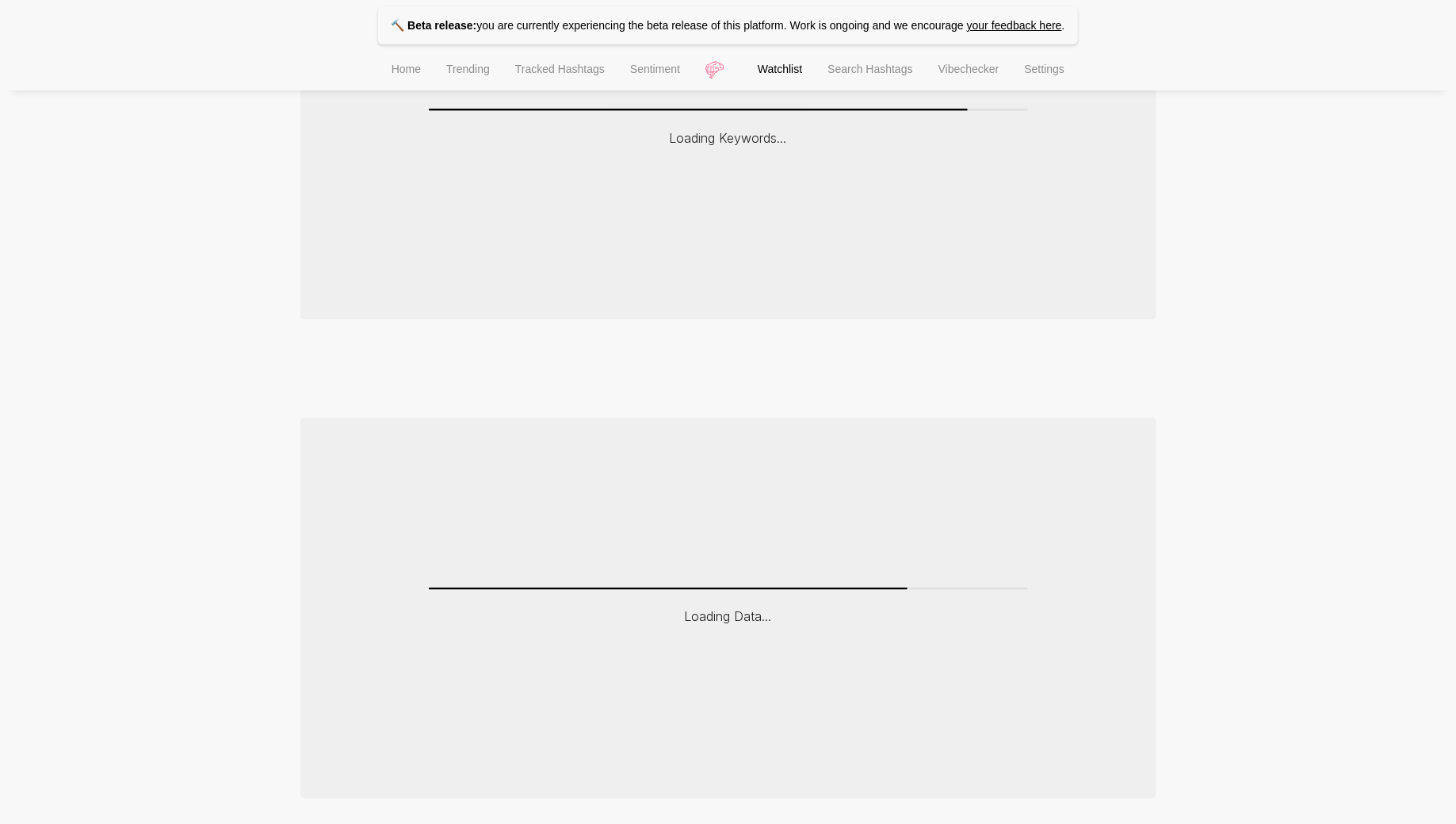
scroll to position [869, 0]
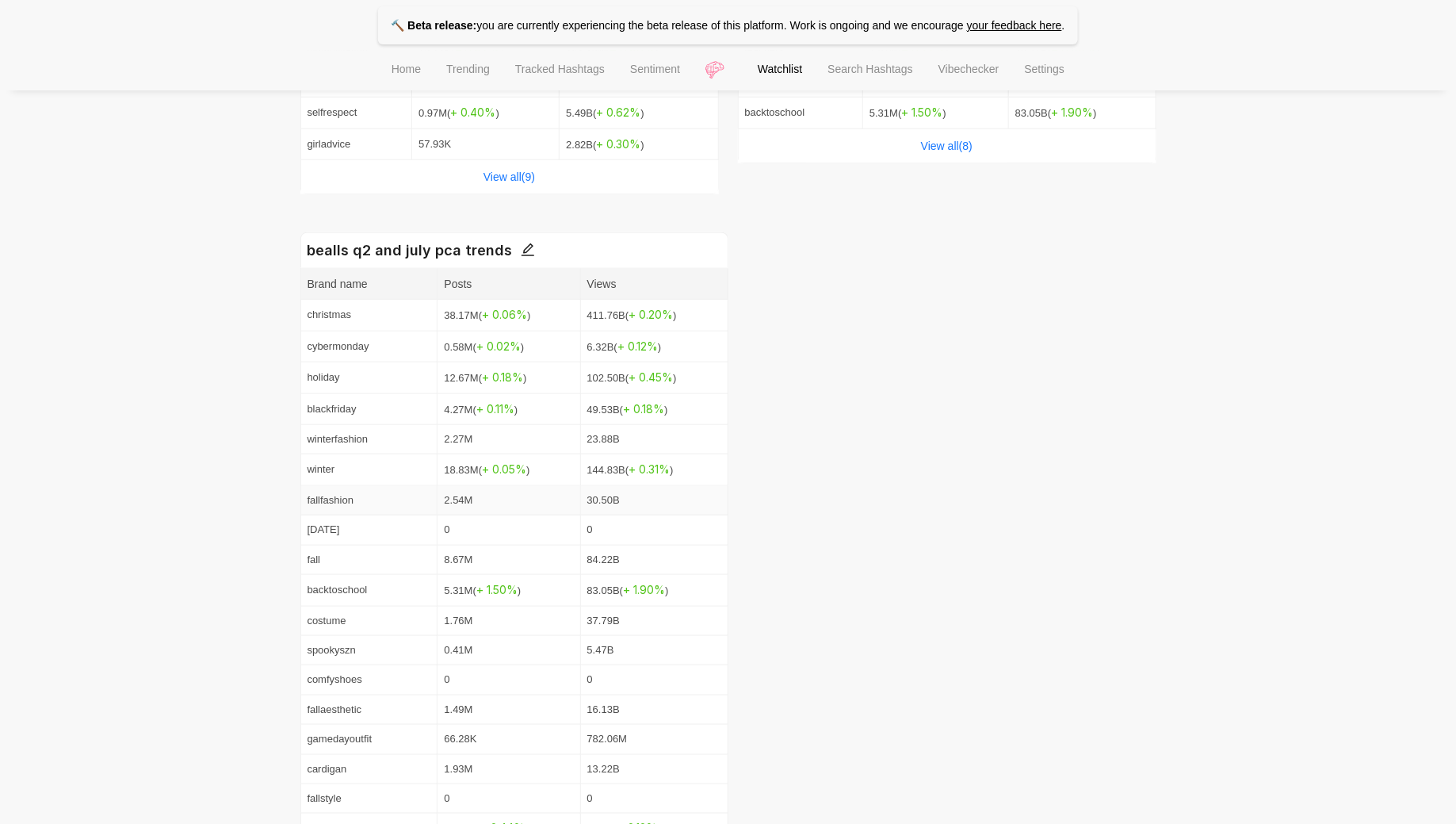
scroll to position [477, 0]
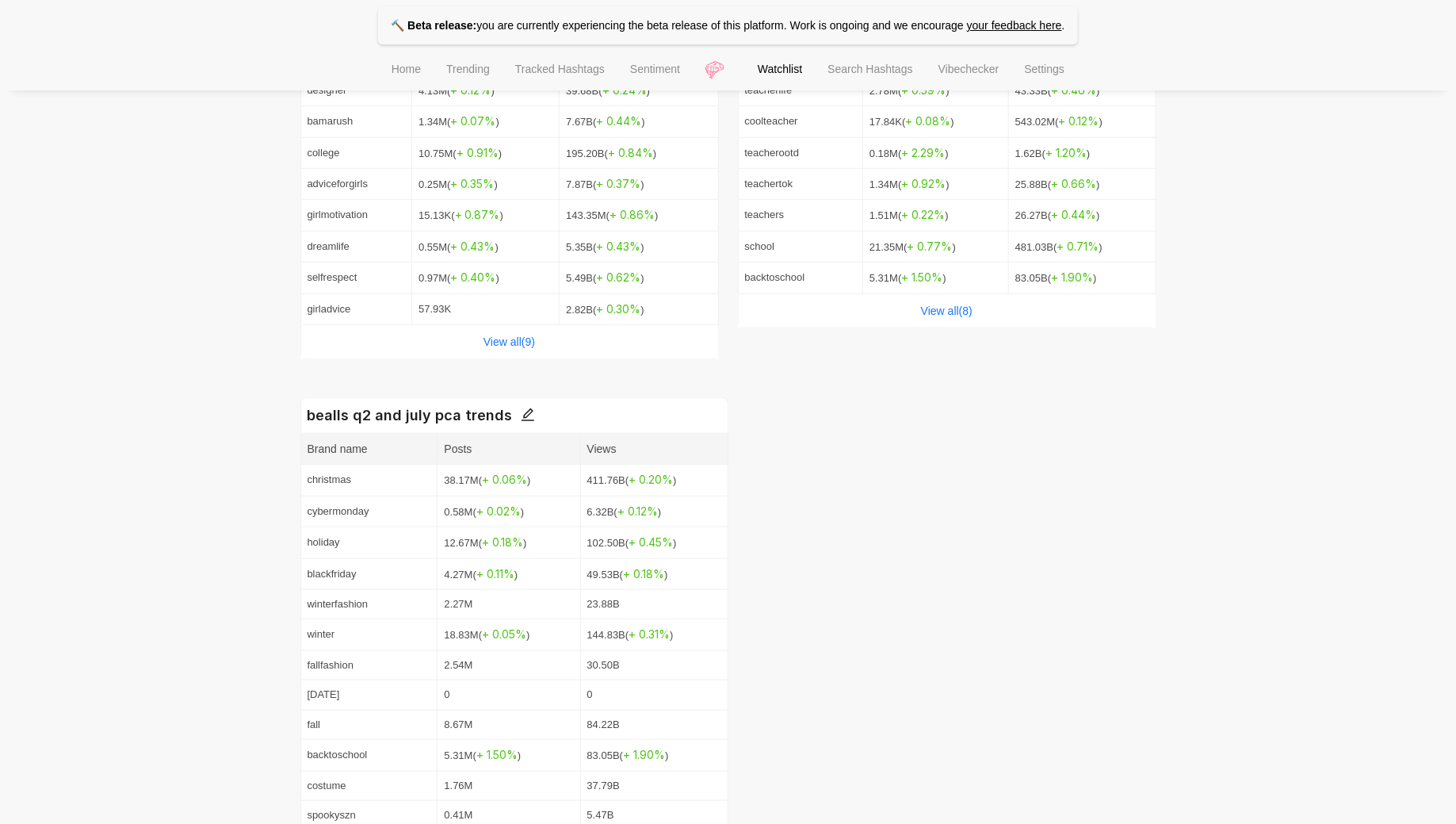
click at [529, 409] on div "bealls q2 and july pca trends" at bounding box center [515, 414] width 428 height 36
click at [520, 408] on icon "edit" at bounding box center [527, 414] width 14 height 14
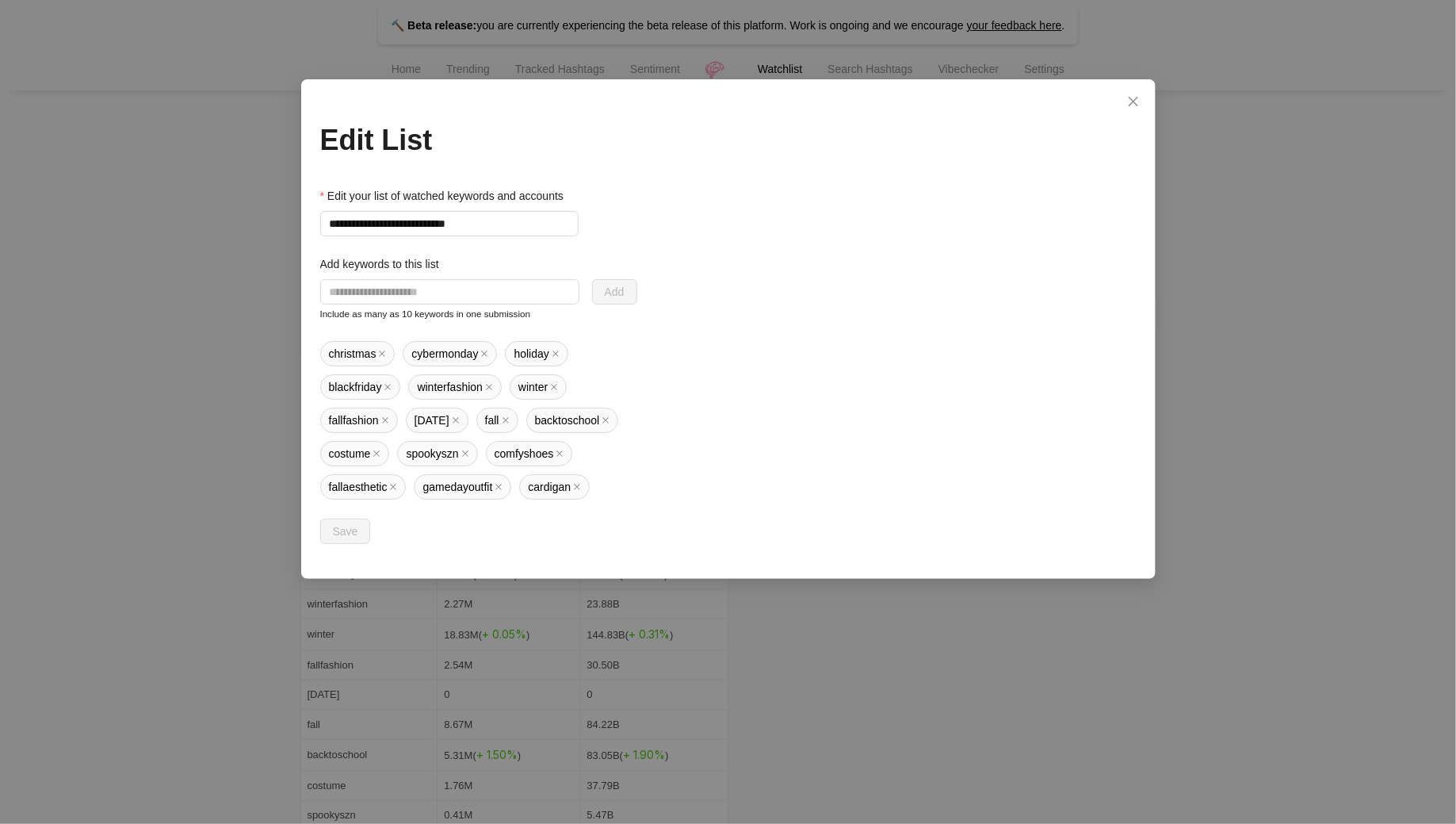
click at [449, 273] on label "Add keywords to this list" at bounding box center [384, 264] width 130 height 17
click at [449, 286] on input "text" at bounding box center [449, 292] width 259 height 25
type input "**********"
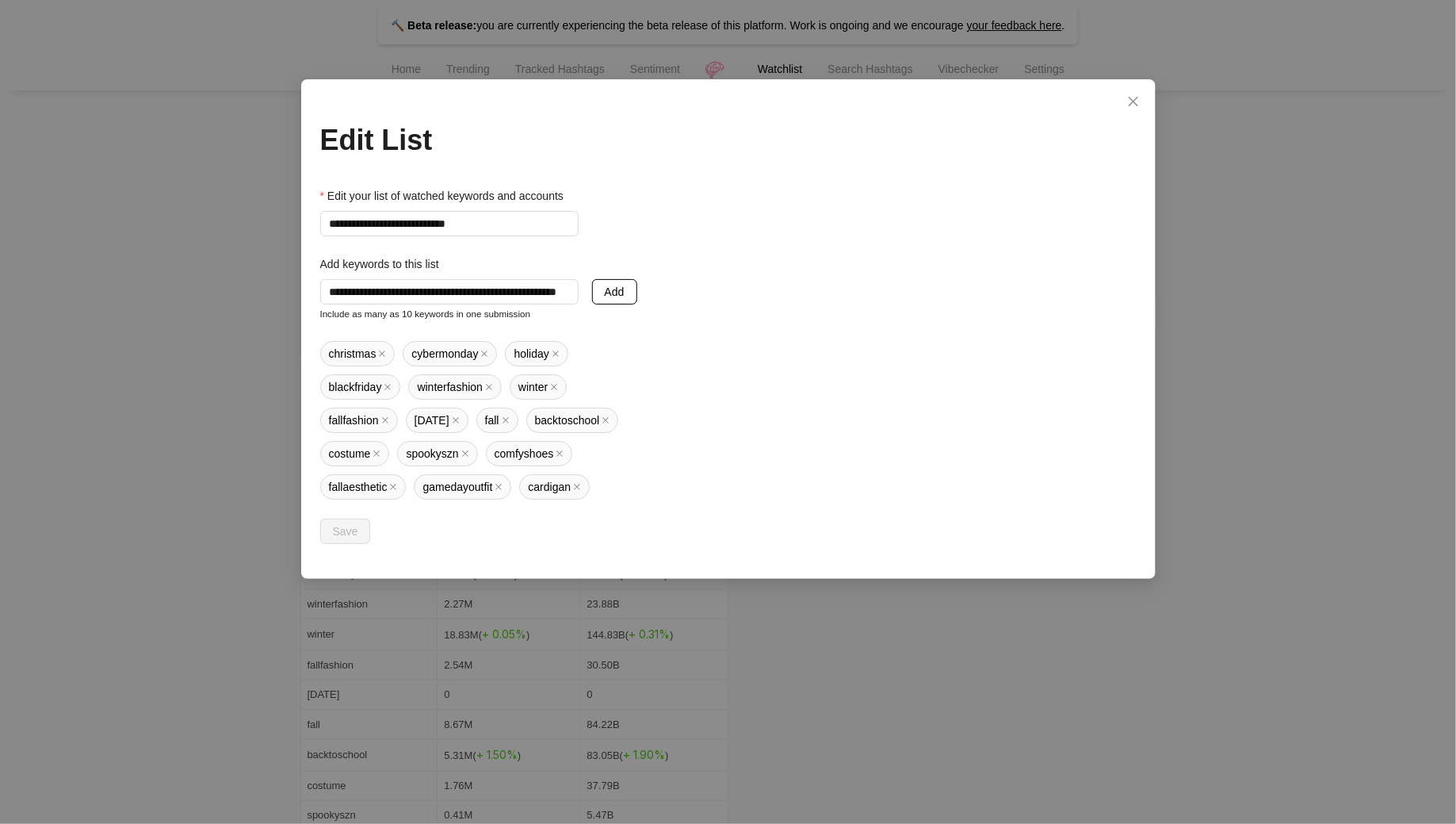
click at [597, 298] on button "Add" at bounding box center [614, 292] width 45 height 25
